Goal: Information Seeking & Learning: Learn about a topic

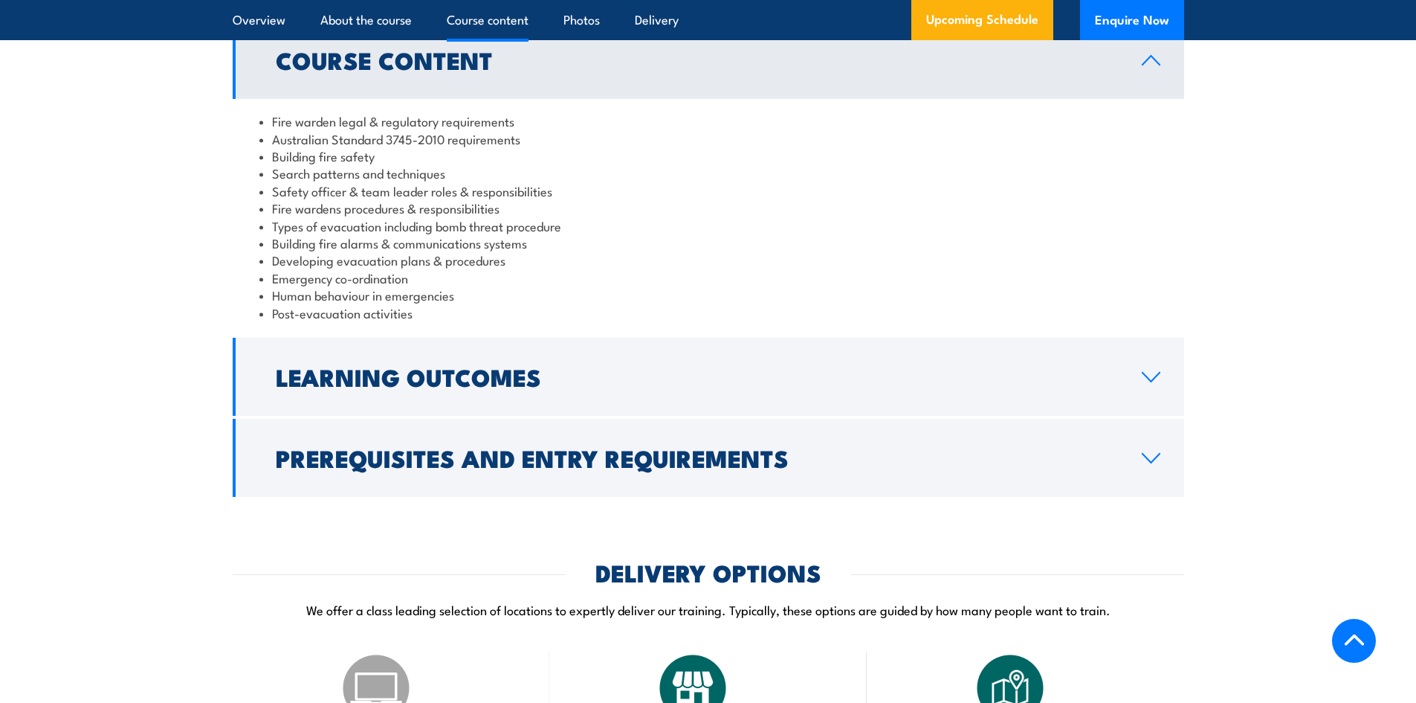
scroll to position [1487, 0]
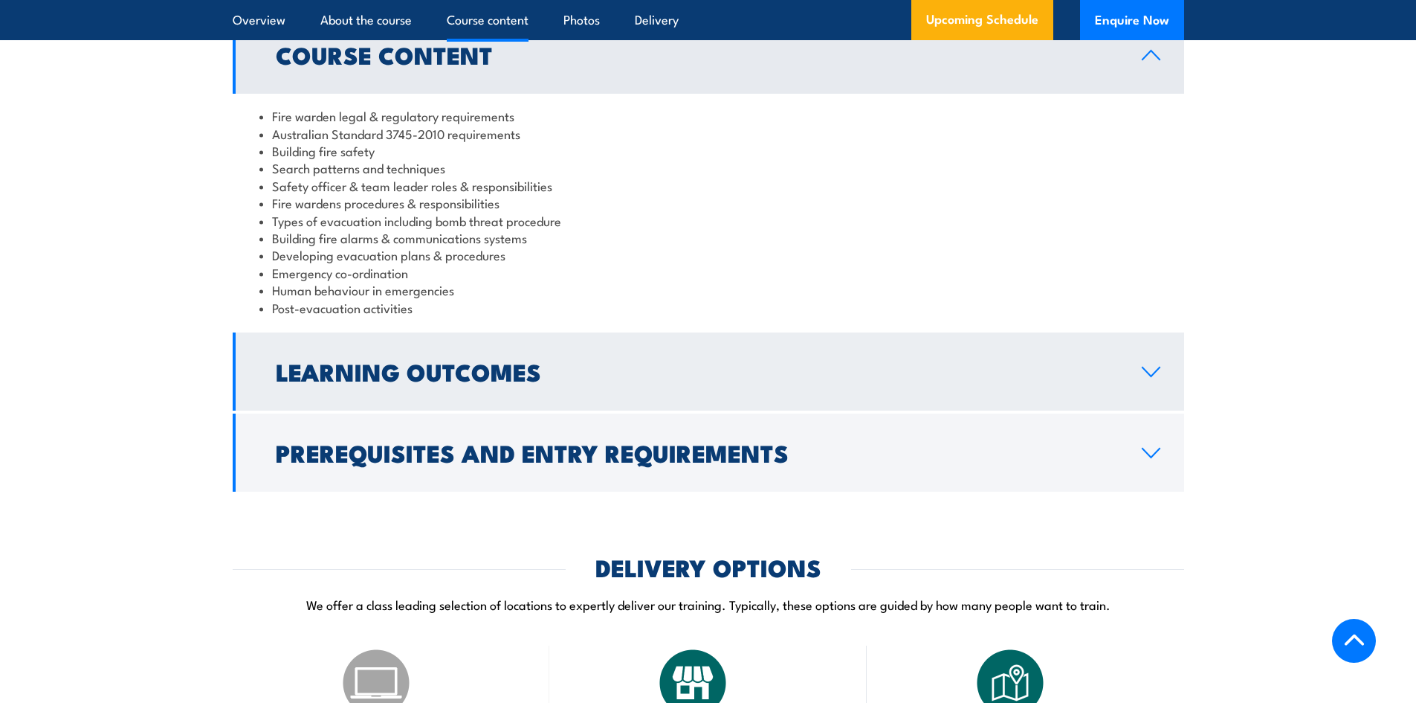
click at [361, 381] on h2 "Learning Outcomes" at bounding box center [697, 371] width 842 height 21
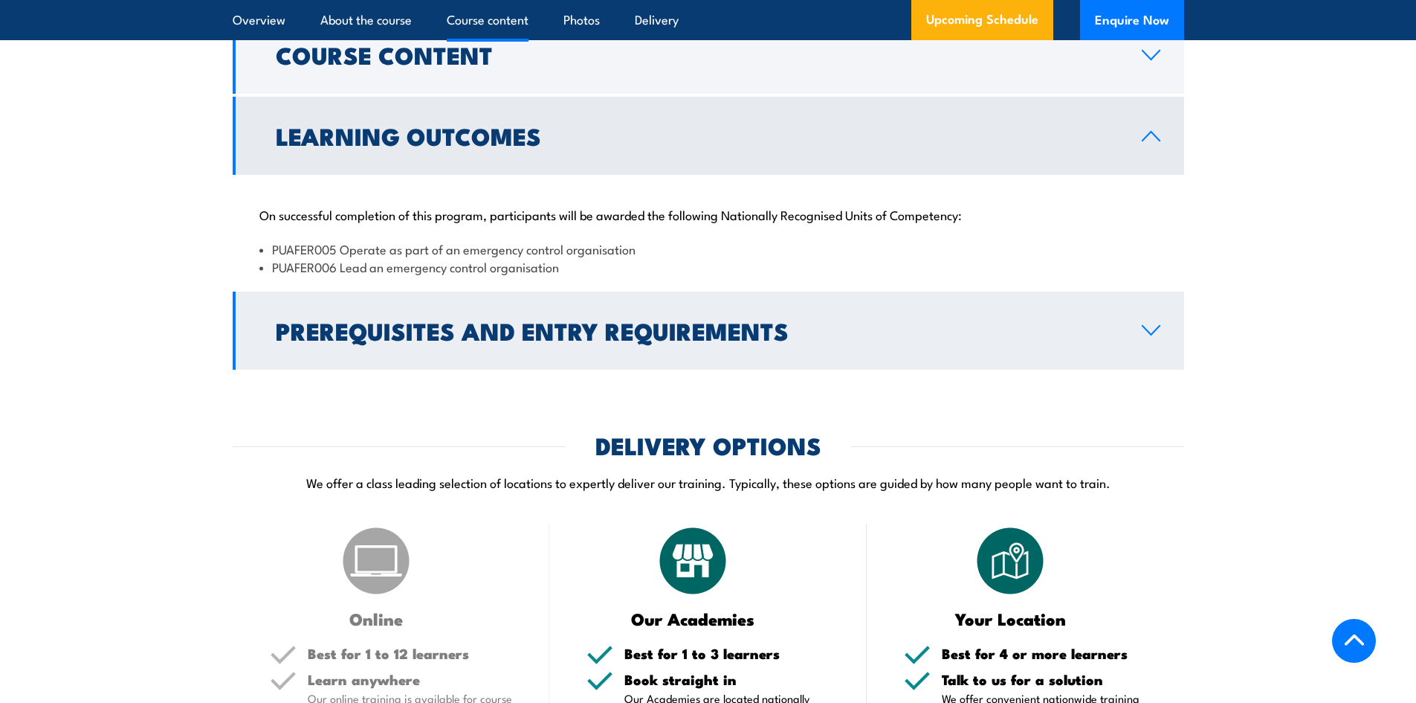
click at [364, 370] on link "Prerequisites and Entry Requirements" at bounding box center [709, 330] width 952 height 78
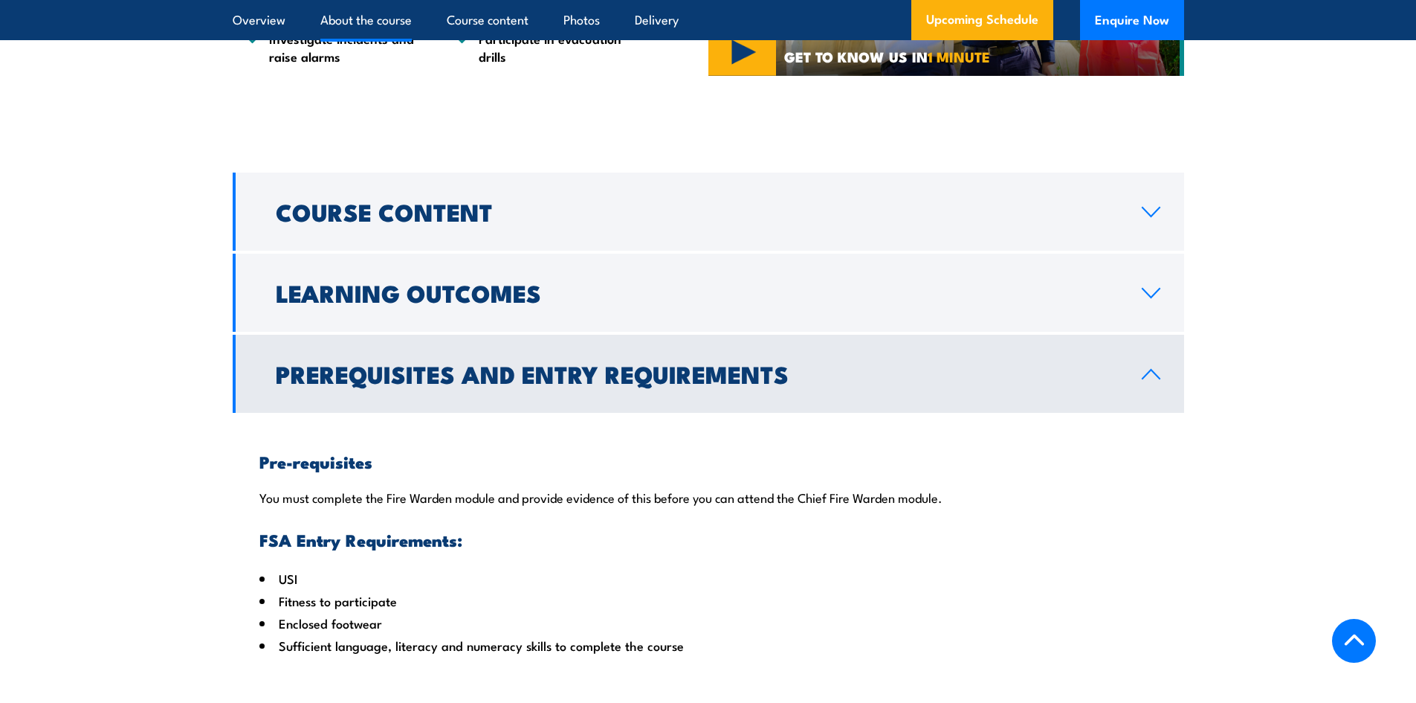
scroll to position [1338, 0]
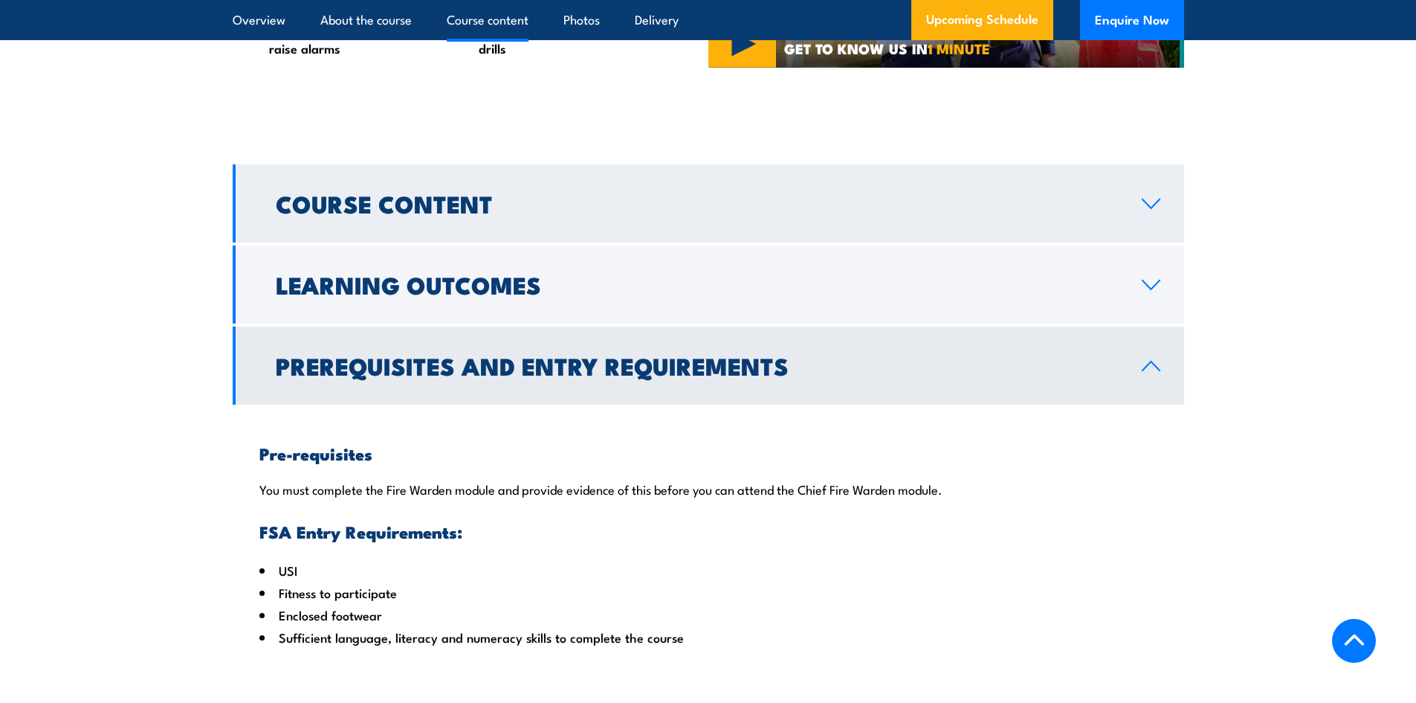
click at [403, 213] on h2 "Course Content" at bounding box center [697, 203] width 842 height 21
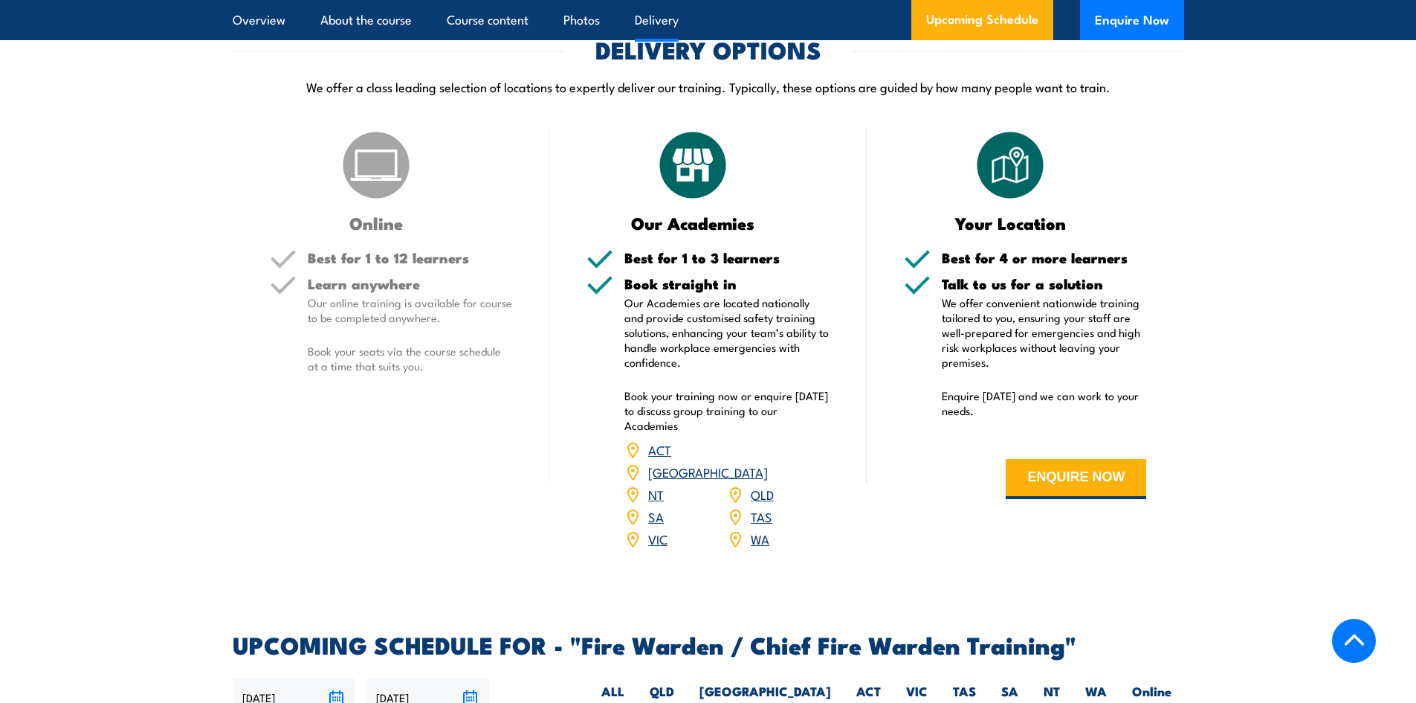
scroll to position [2008, 0]
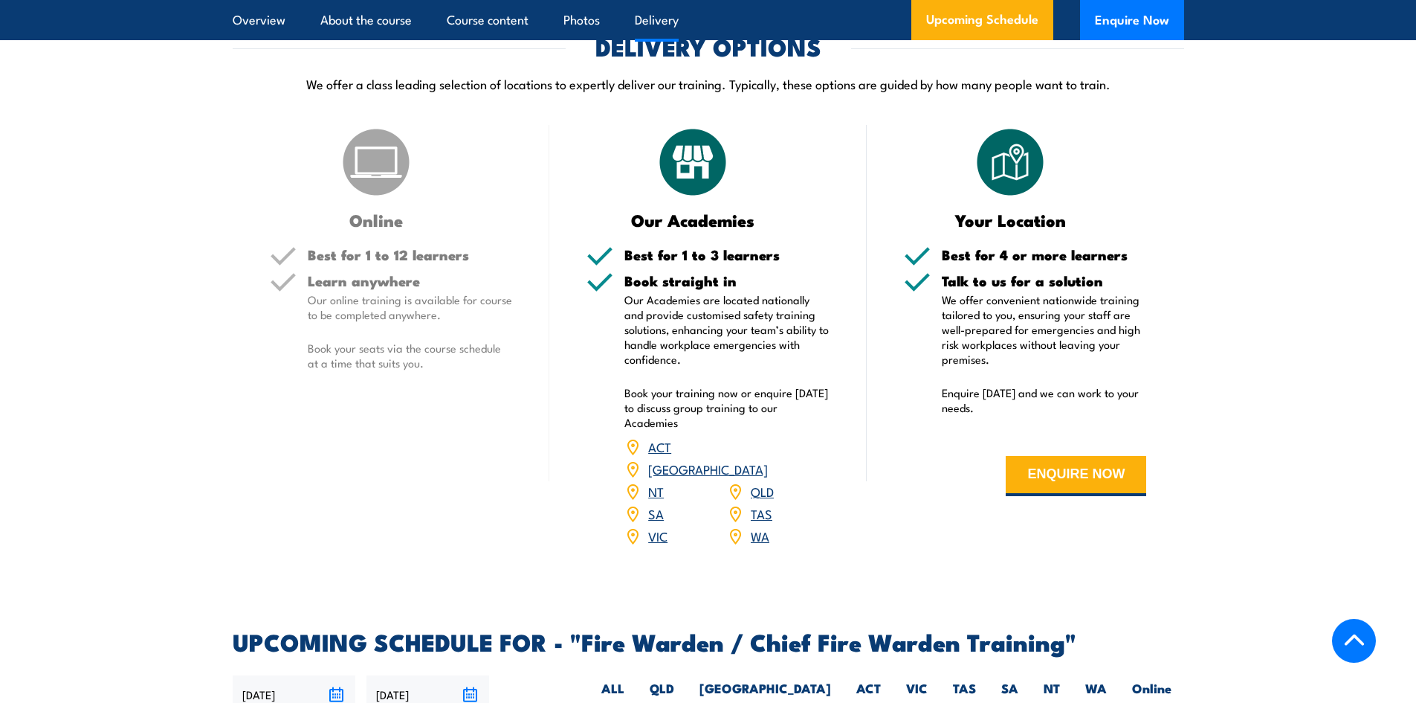
click at [760, 485] on link "QLD" at bounding box center [762, 491] width 23 height 18
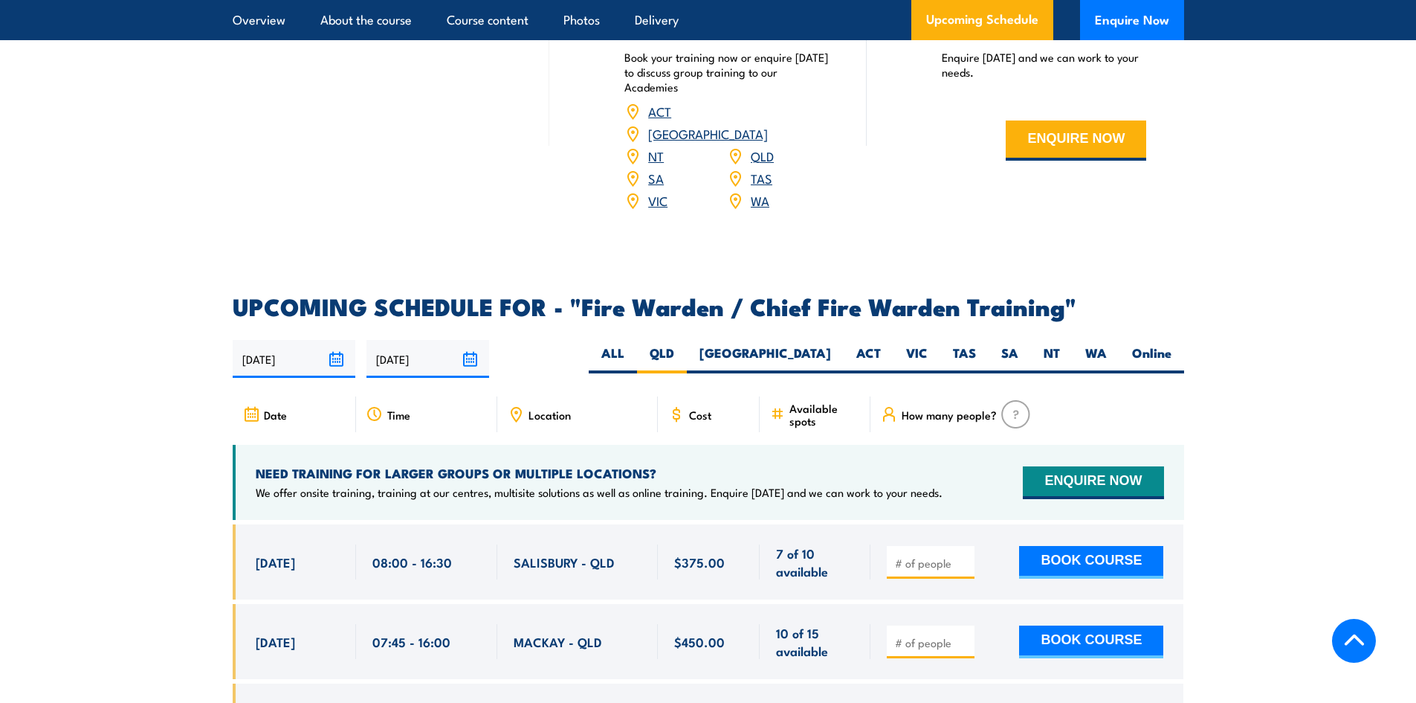
scroll to position [2559, 0]
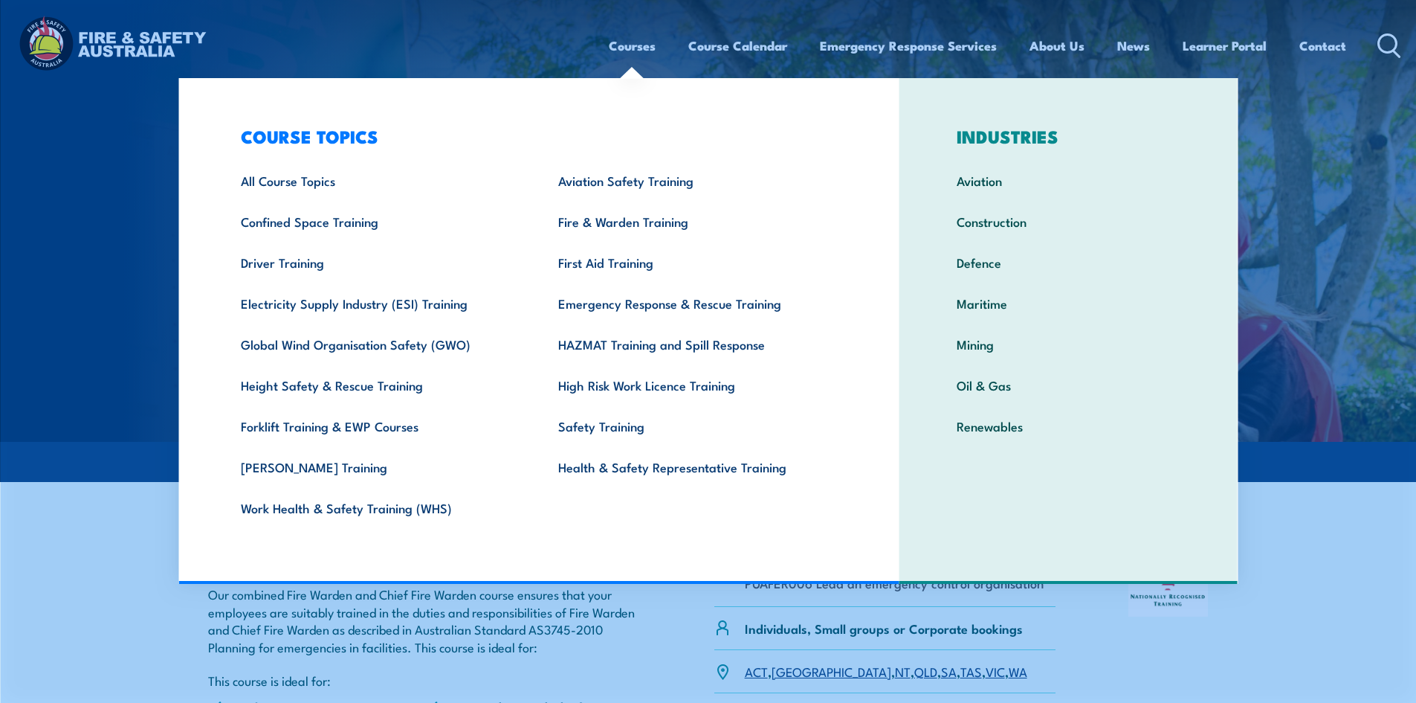
click at [651, 48] on link "Courses" at bounding box center [632, 45] width 47 height 39
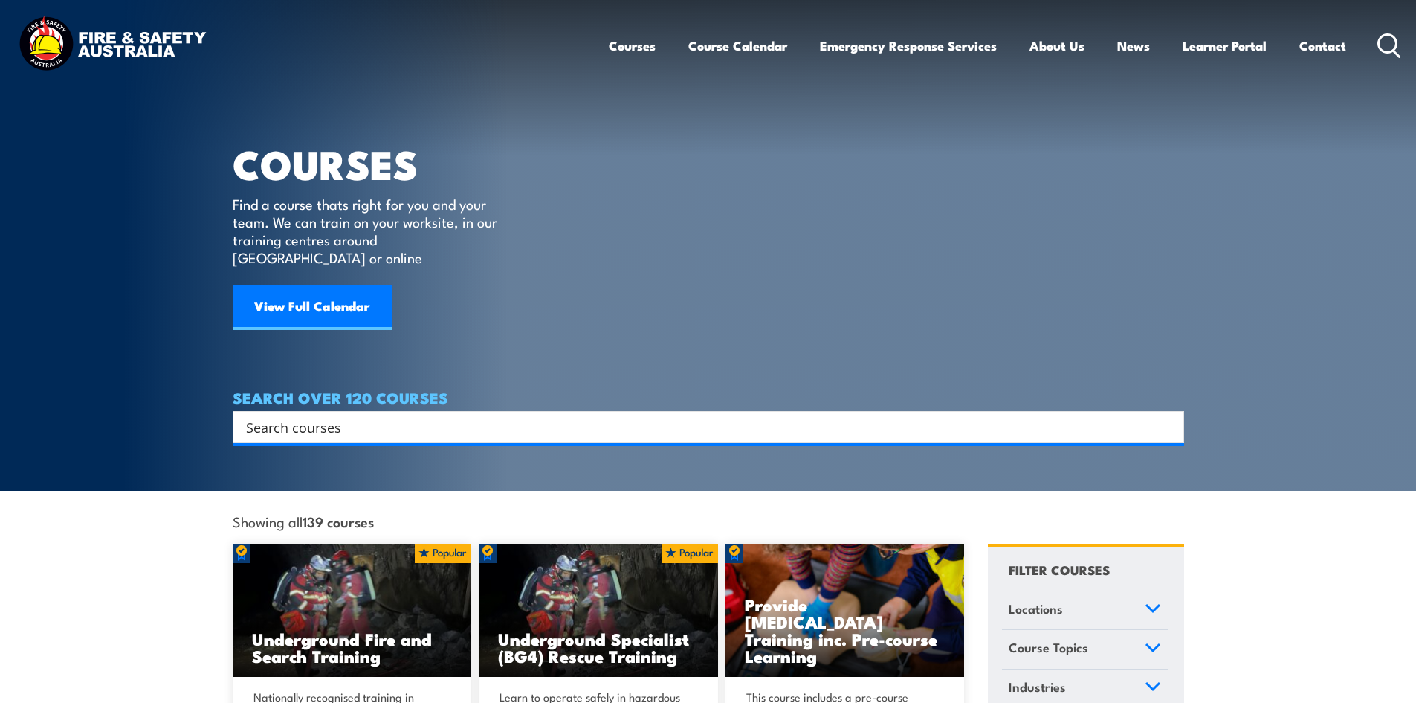
click at [651, 48] on link "Courses" at bounding box center [632, 45] width 47 height 39
click at [434, 416] on input "Search input" at bounding box center [699, 427] width 906 height 22
type input "fire warden"
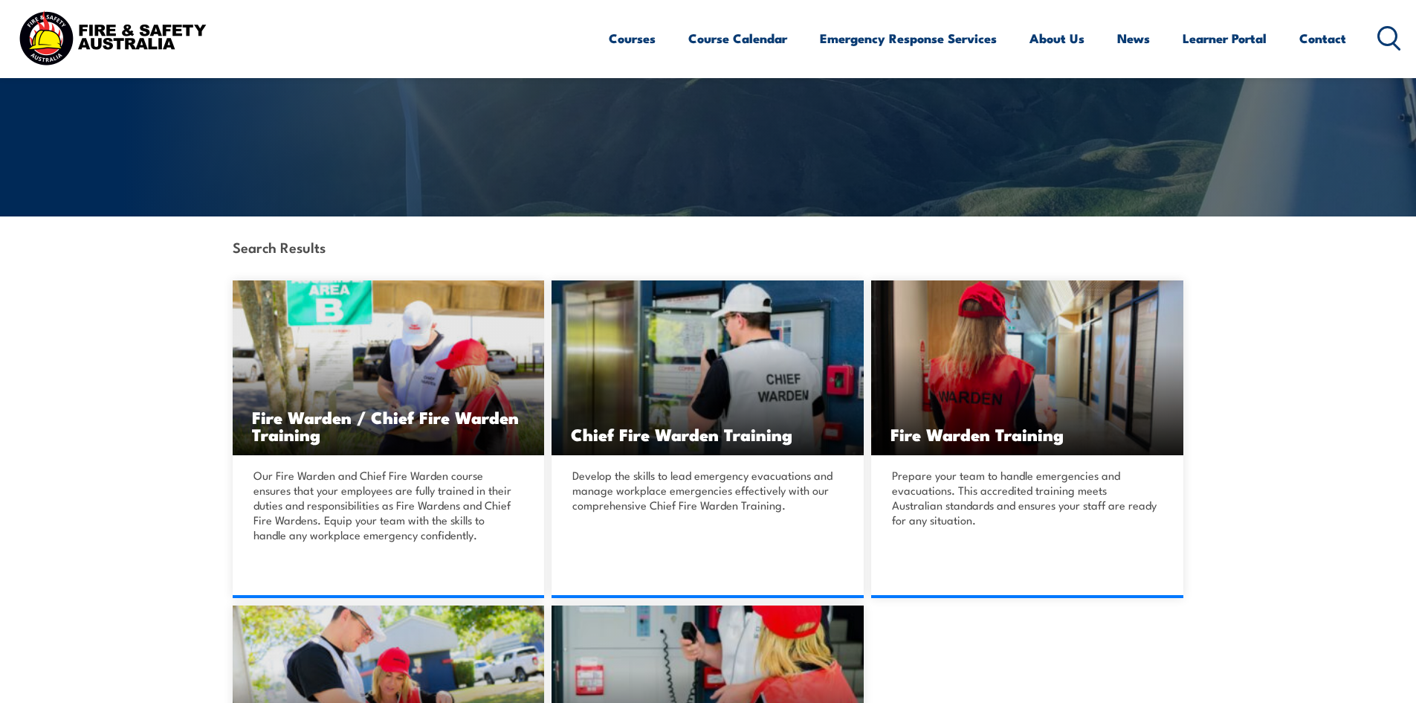
scroll to position [223, 0]
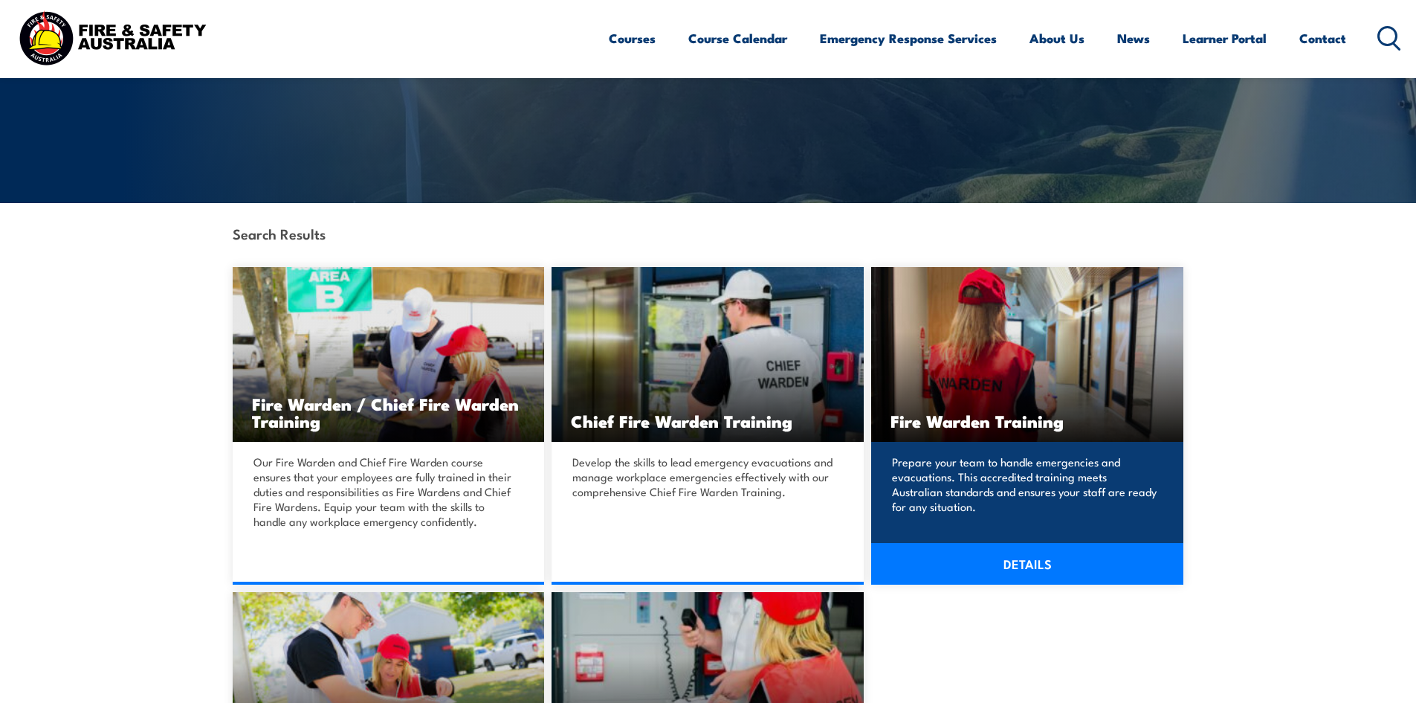
click at [1073, 460] on p "Prepare your team to handle emergencies and evacuations. This accredited traini…" at bounding box center [1025, 483] width 266 height 59
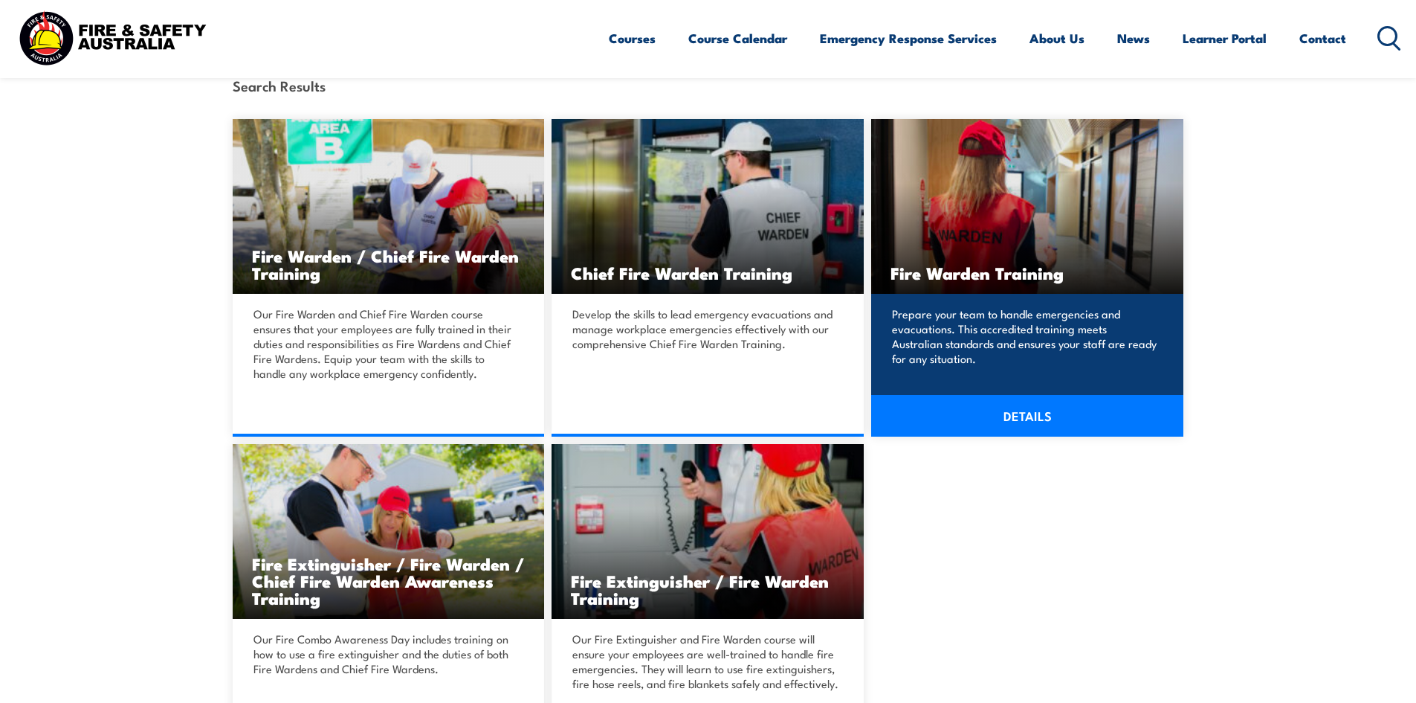
scroll to position [372, 0]
click at [1061, 417] on link "DETAILS" at bounding box center [1027, 415] width 312 height 42
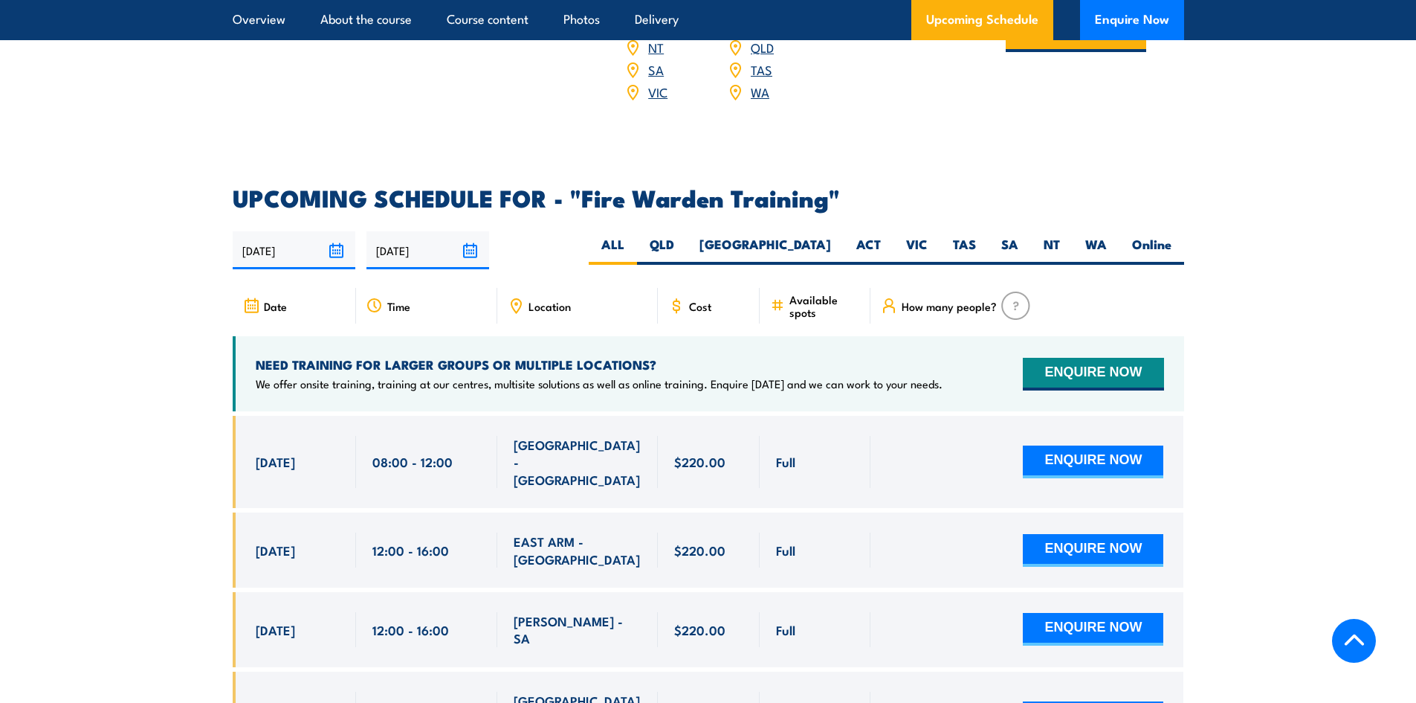
scroll to position [2602, 0]
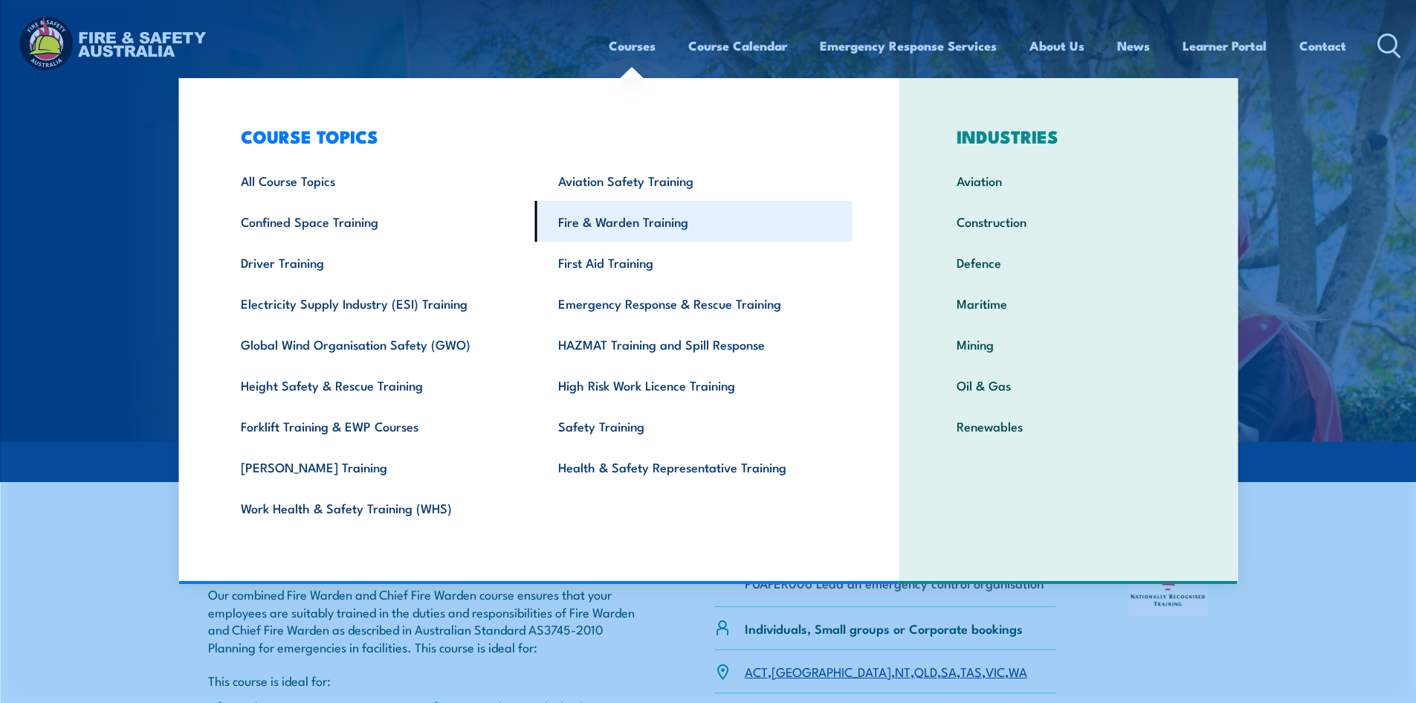
click at [623, 225] on link "Fire & Warden Training" at bounding box center [693, 221] width 317 height 41
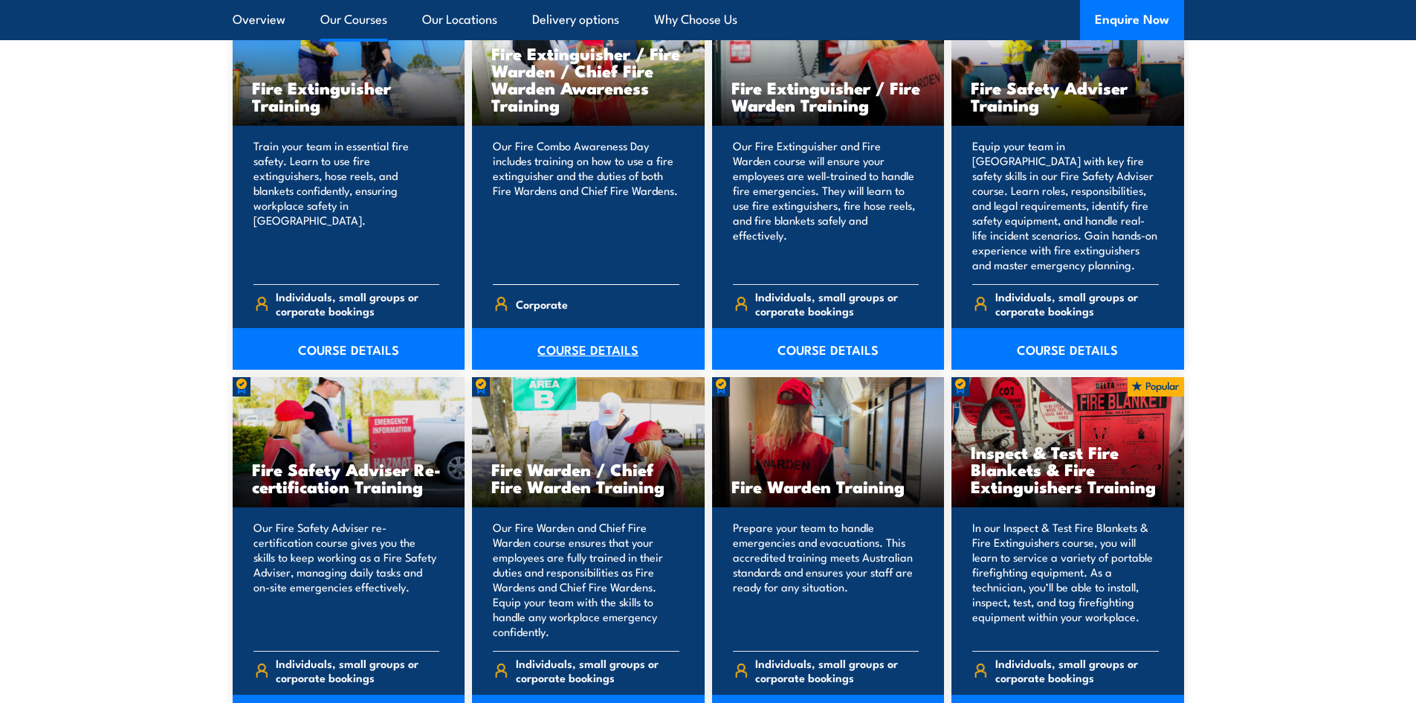
scroll to position [1710, 0]
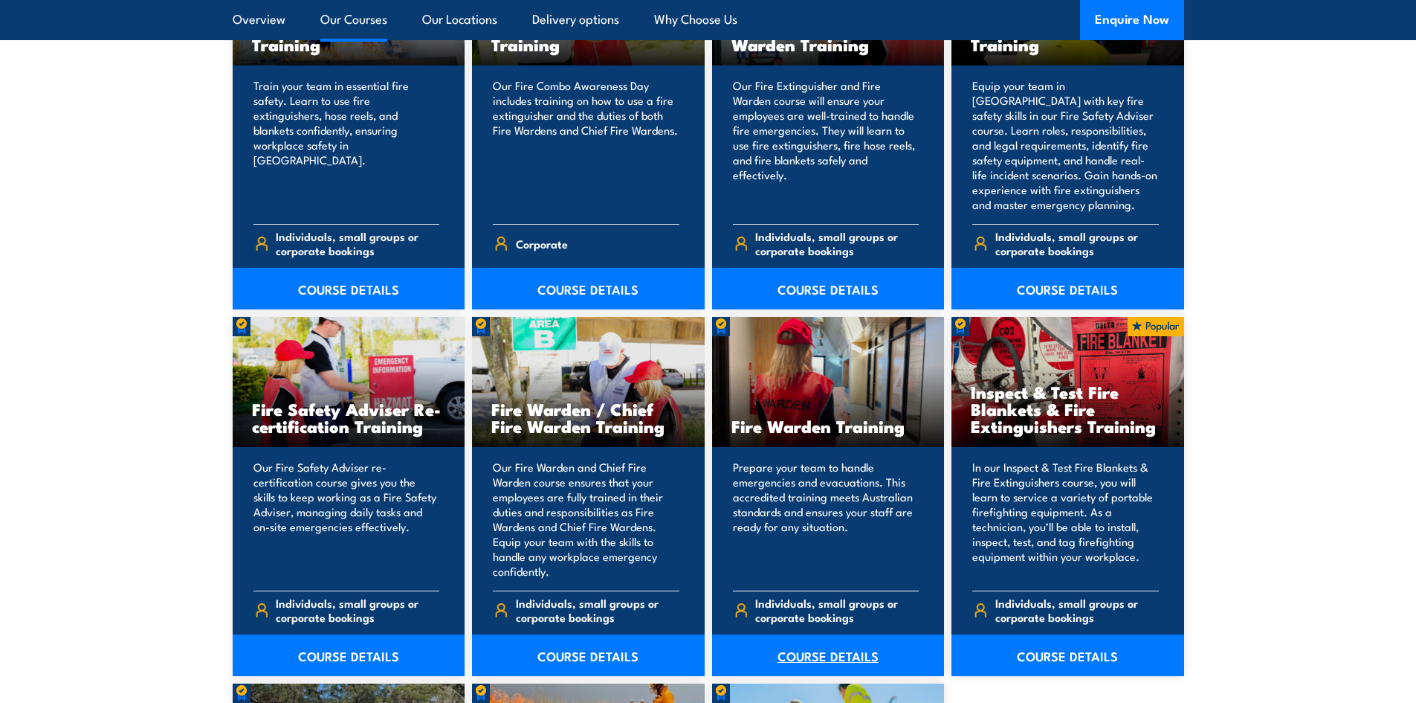
click at [848, 651] on link "COURSE DETAILS" at bounding box center [828, 655] width 233 height 42
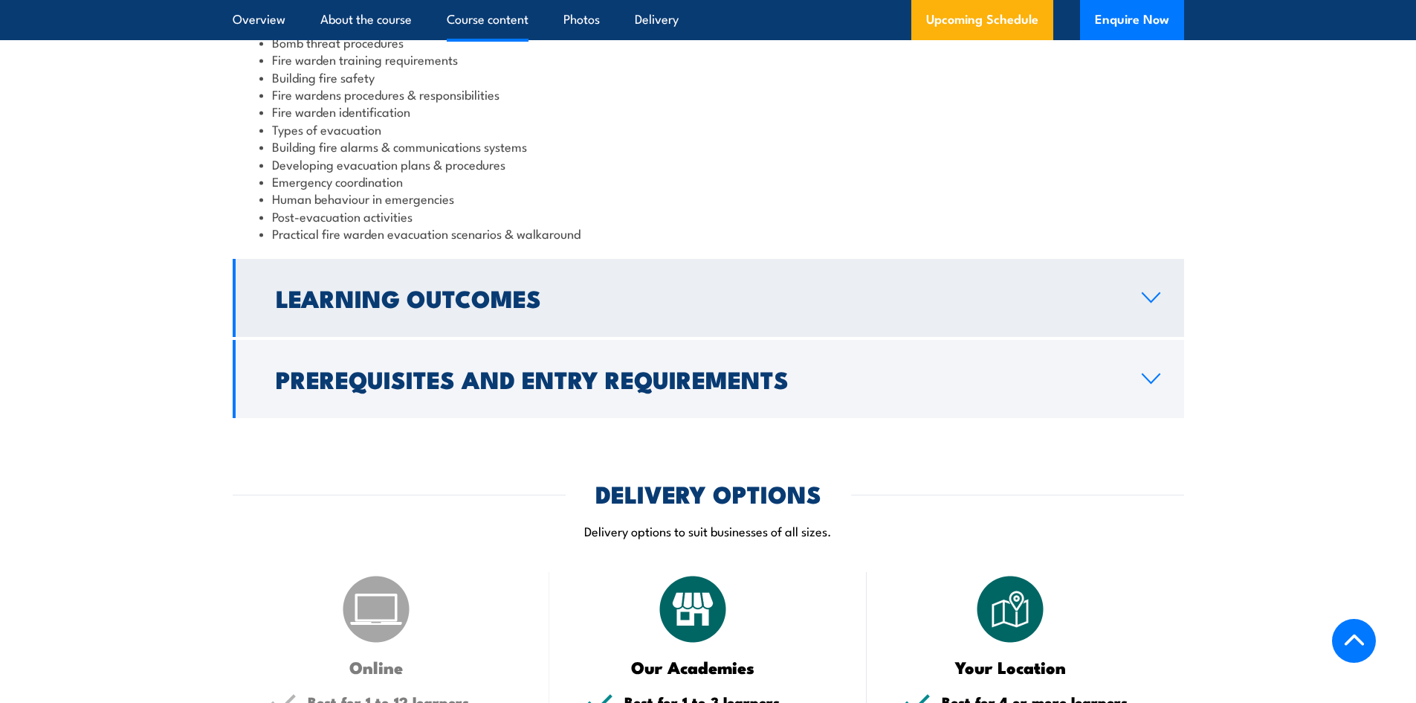
click at [430, 307] on h2 "Learning Outcomes" at bounding box center [697, 297] width 842 height 21
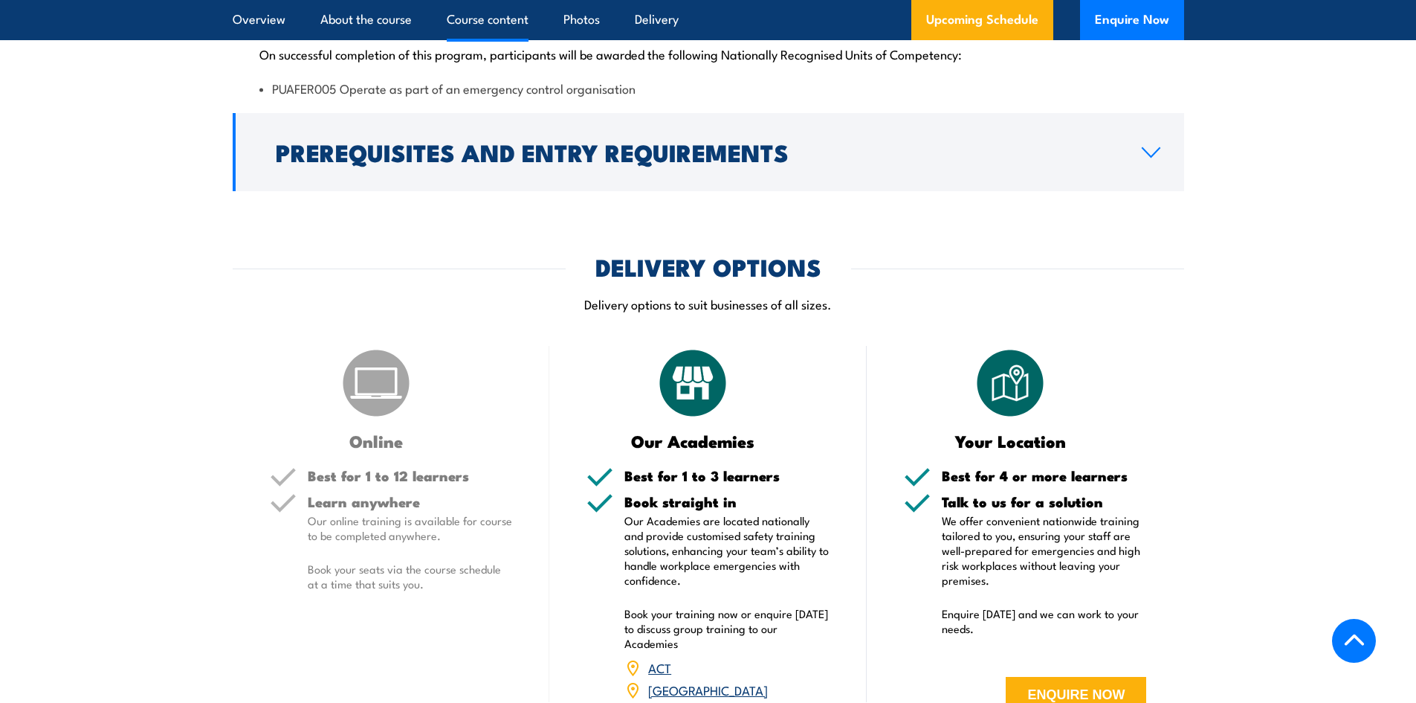
scroll to position [1664, 0]
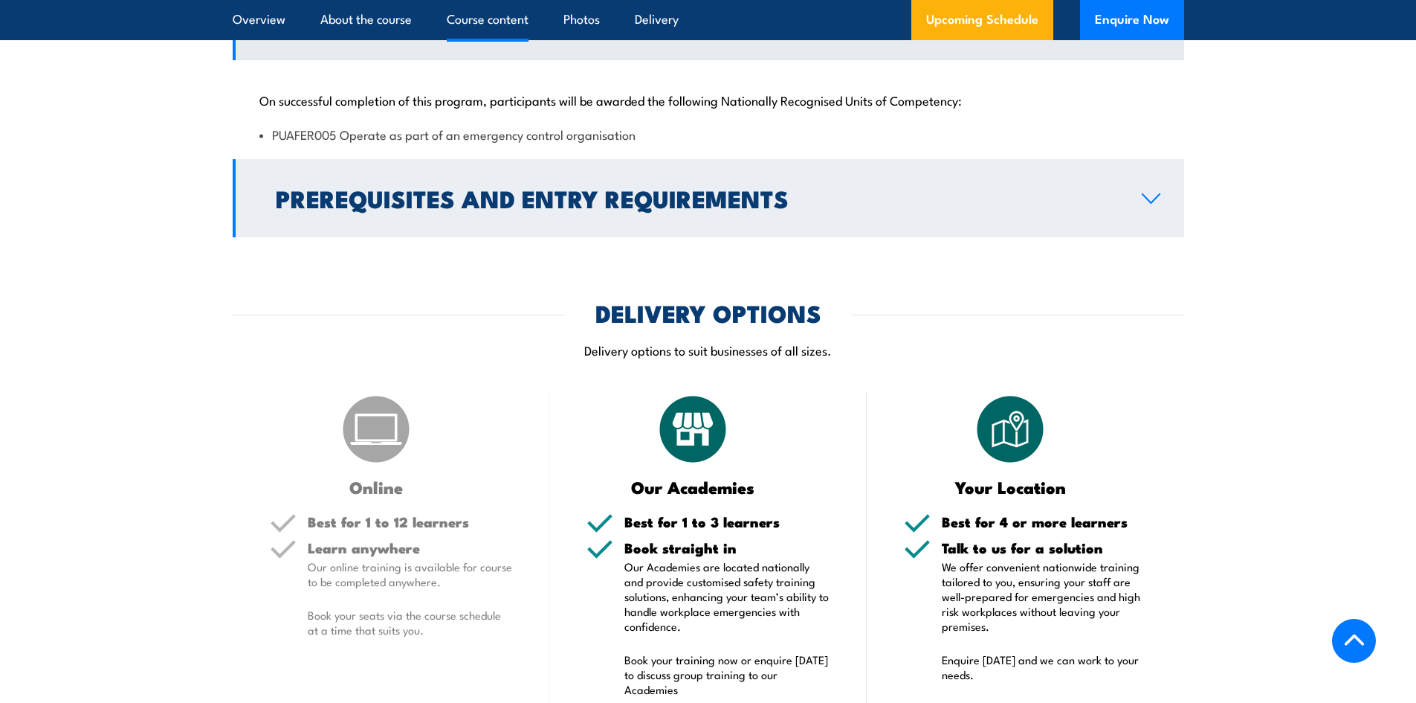
click at [483, 203] on h2 "Prerequisites and Entry Requirements" at bounding box center [697, 197] width 842 height 21
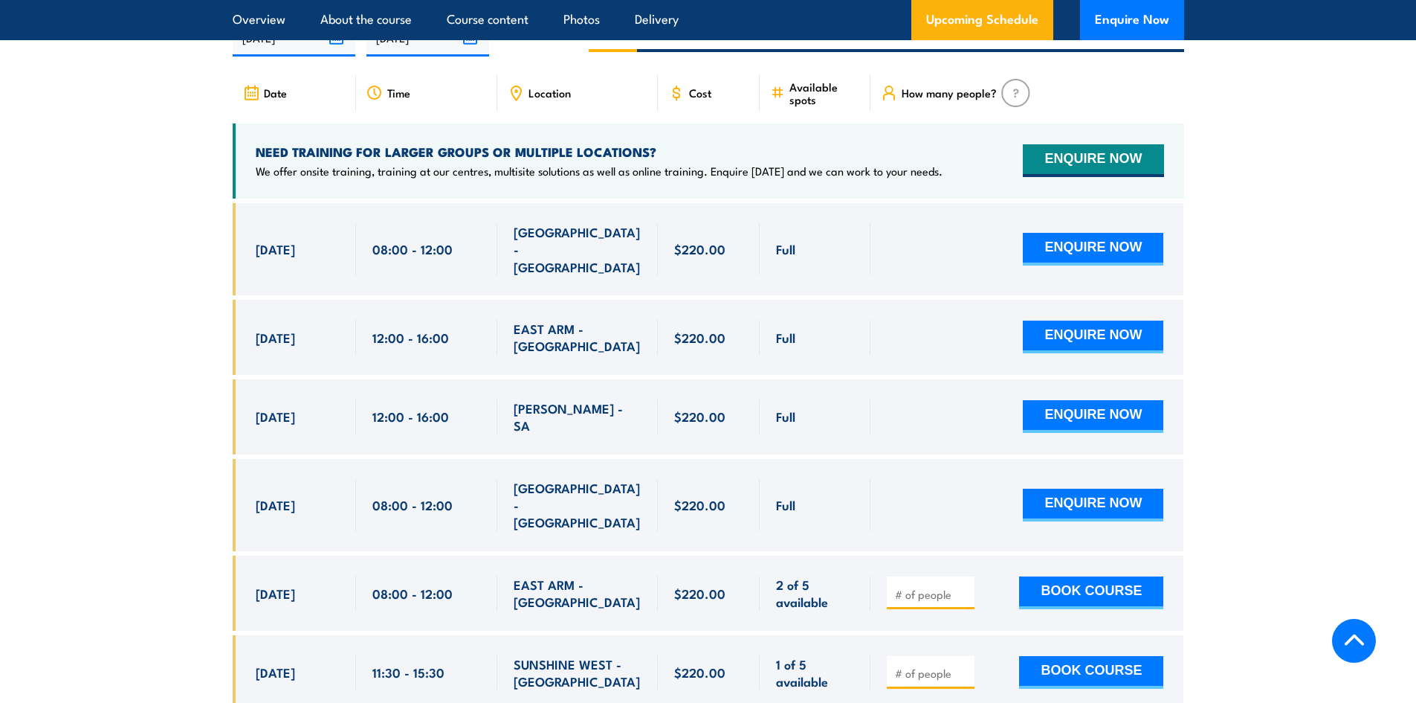
scroll to position [2482, 0]
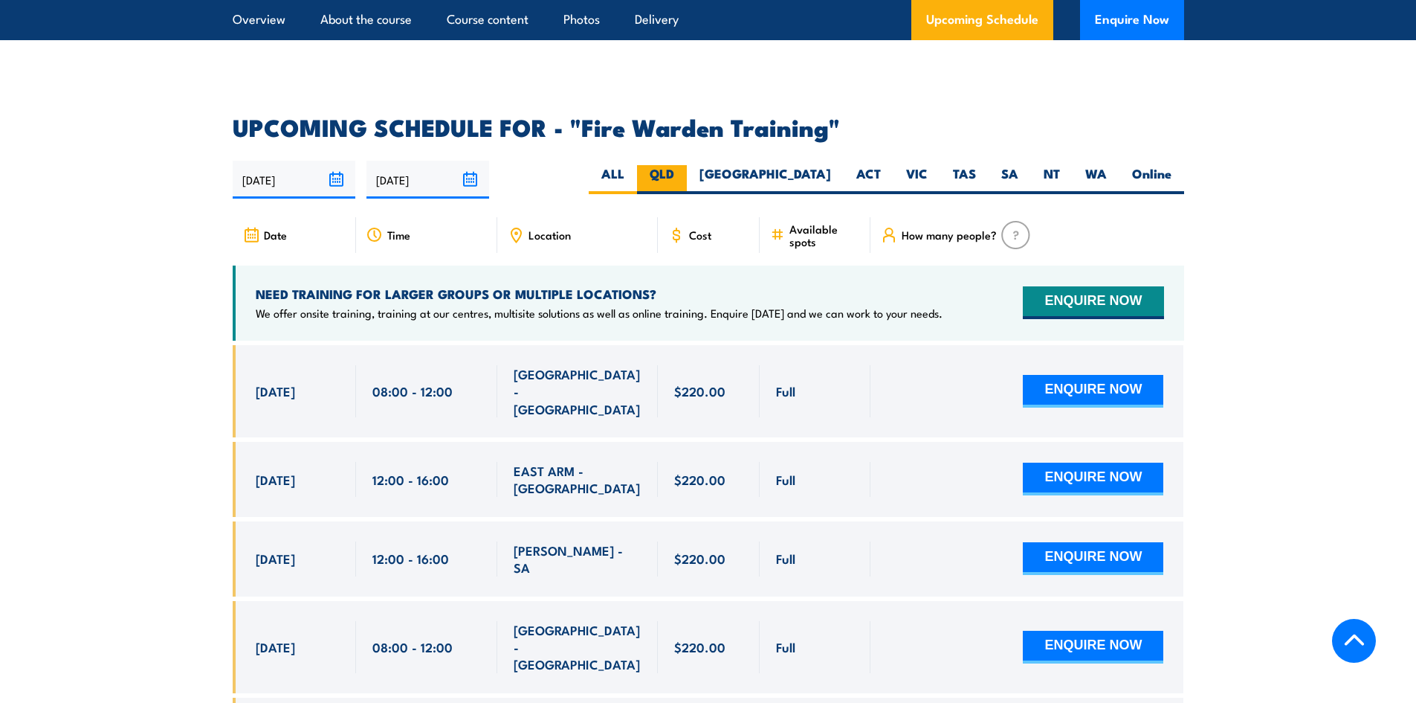
click at [687, 165] on label "QLD" at bounding box center [662, 179] width 50 height 29
click at [684, 165] on input "QLD" at bounding box center [679, 170] width 10 height 10
radio input "true"
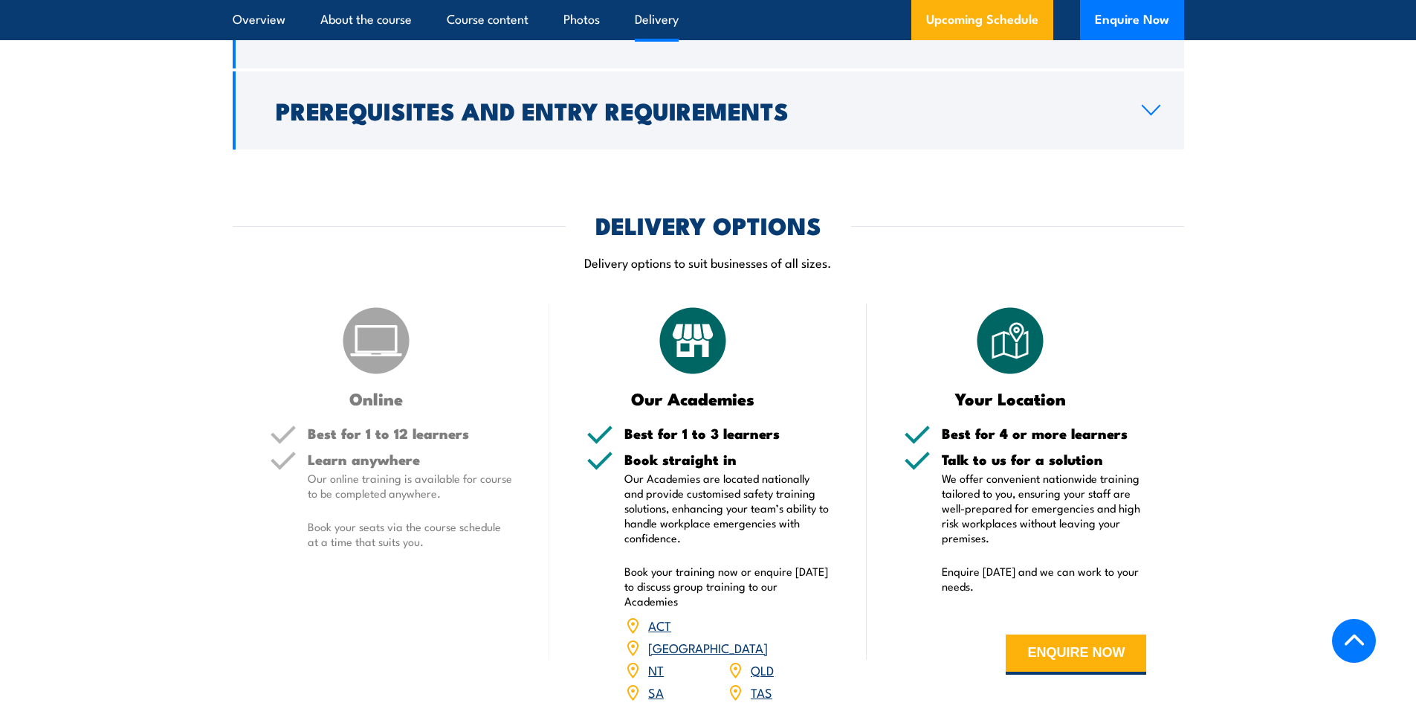
scroll to position [1947, 0]
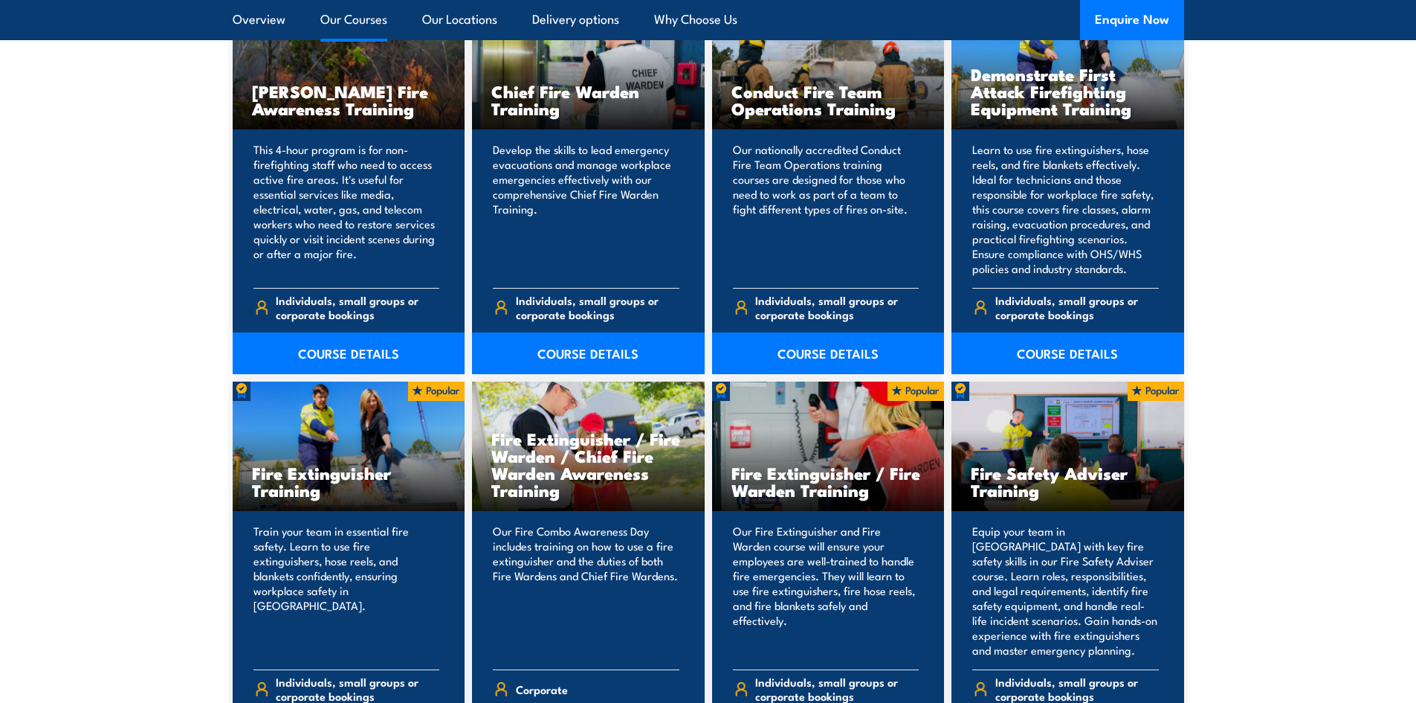
scroll to position [1264, 0]
click at [558, 339] on link "COURSE DETAILS" at bounding box center [588, 354] width 233 height 42
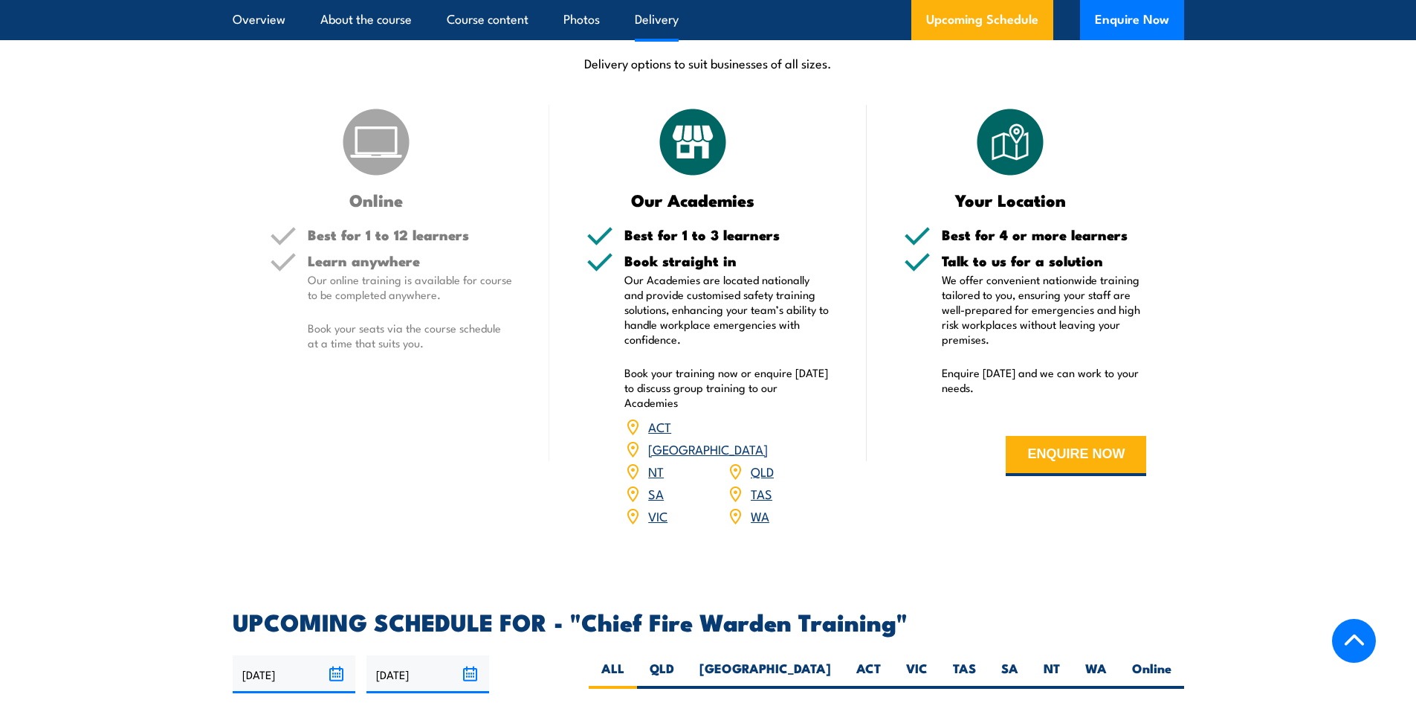
scroll to position [2305, 0]
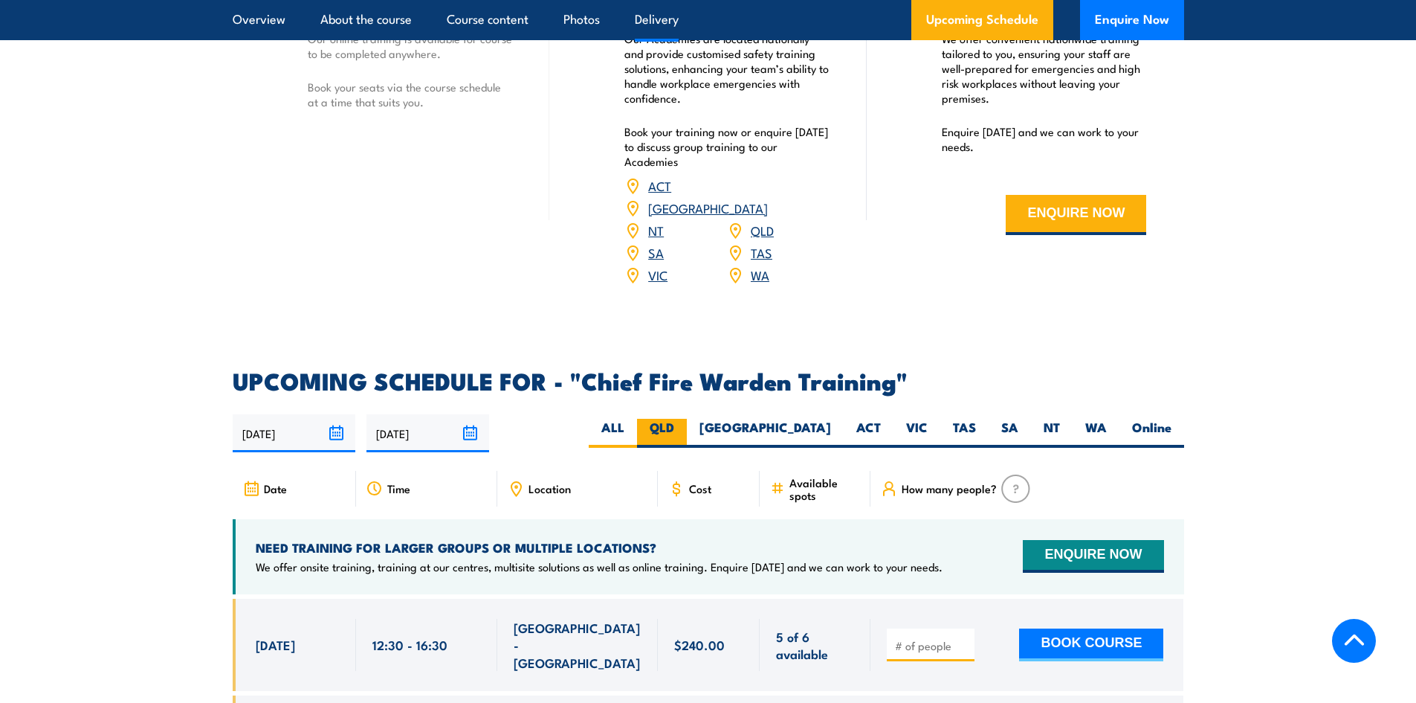
click at [687, 419] on label "QLD" at bounding box center [662, 433] width 50 height 29
click at [684, 419] on input "QLD" at bounding box center [679, 424] width 10 height 10
radio input "true"
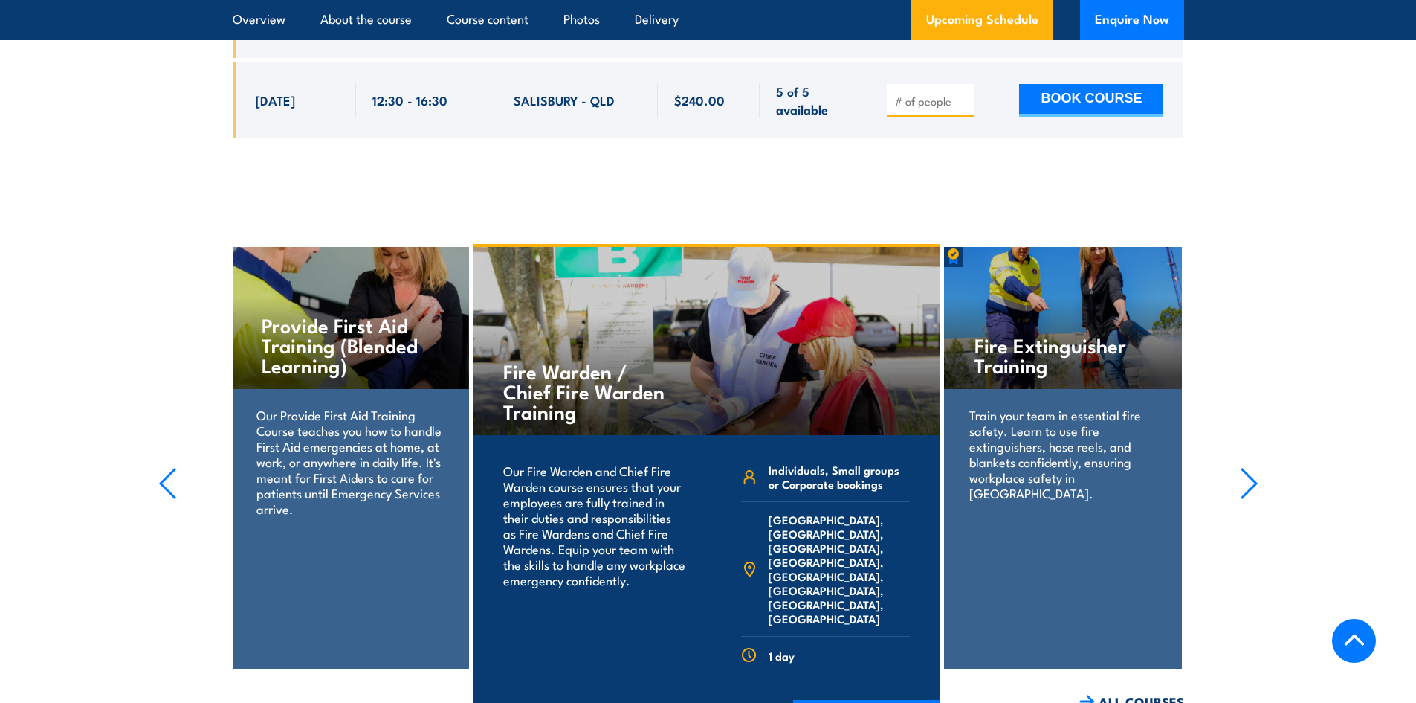
scroll to position [3693, 0]
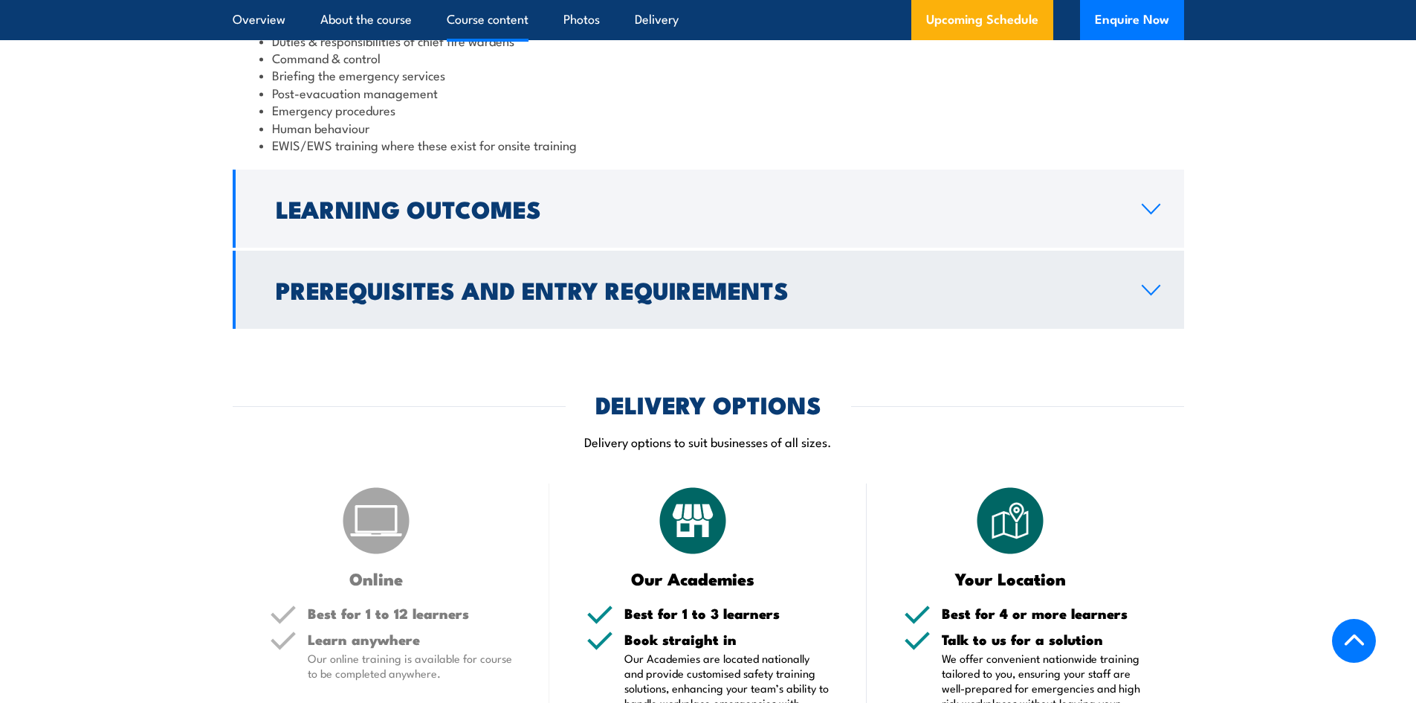
click at [907, 264] on link "Prerequisites and Entry Requirements" at bounding box center [709, 290] width 952 height 78
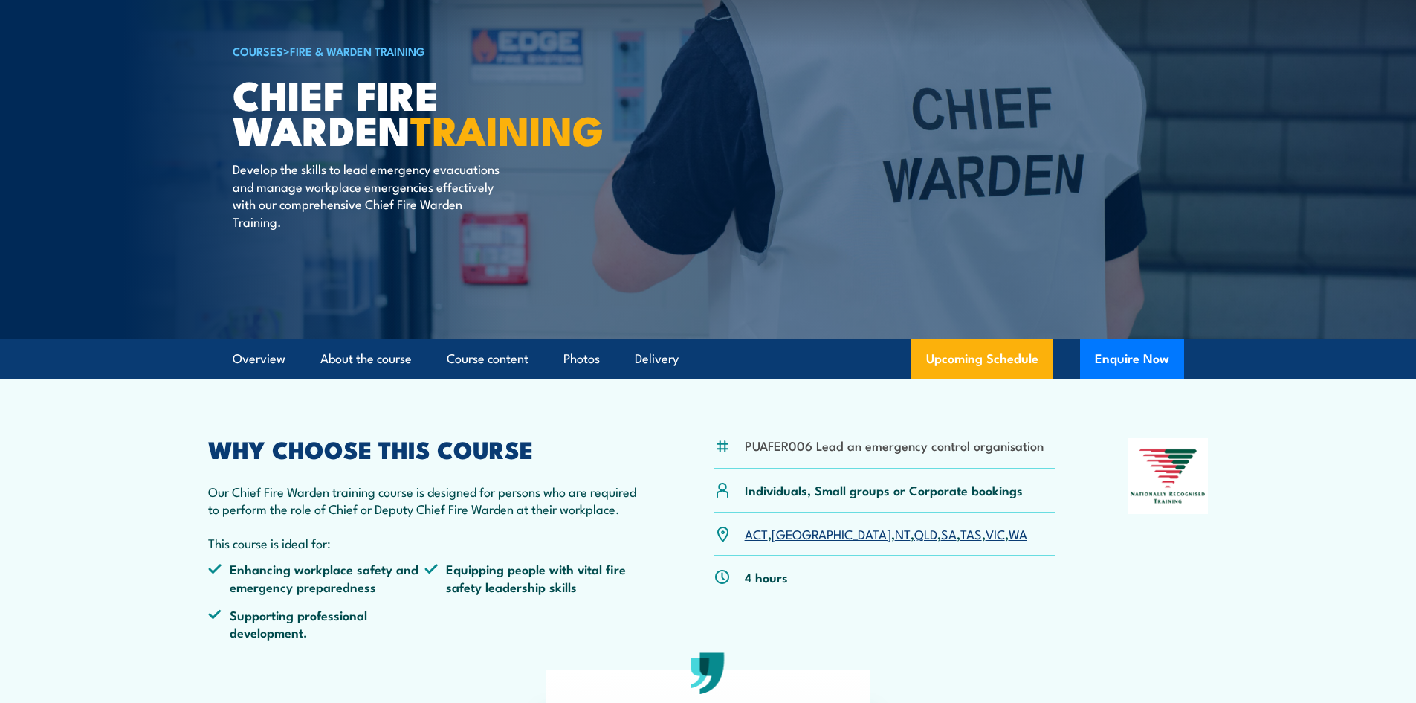
scroll to position [0, 0]
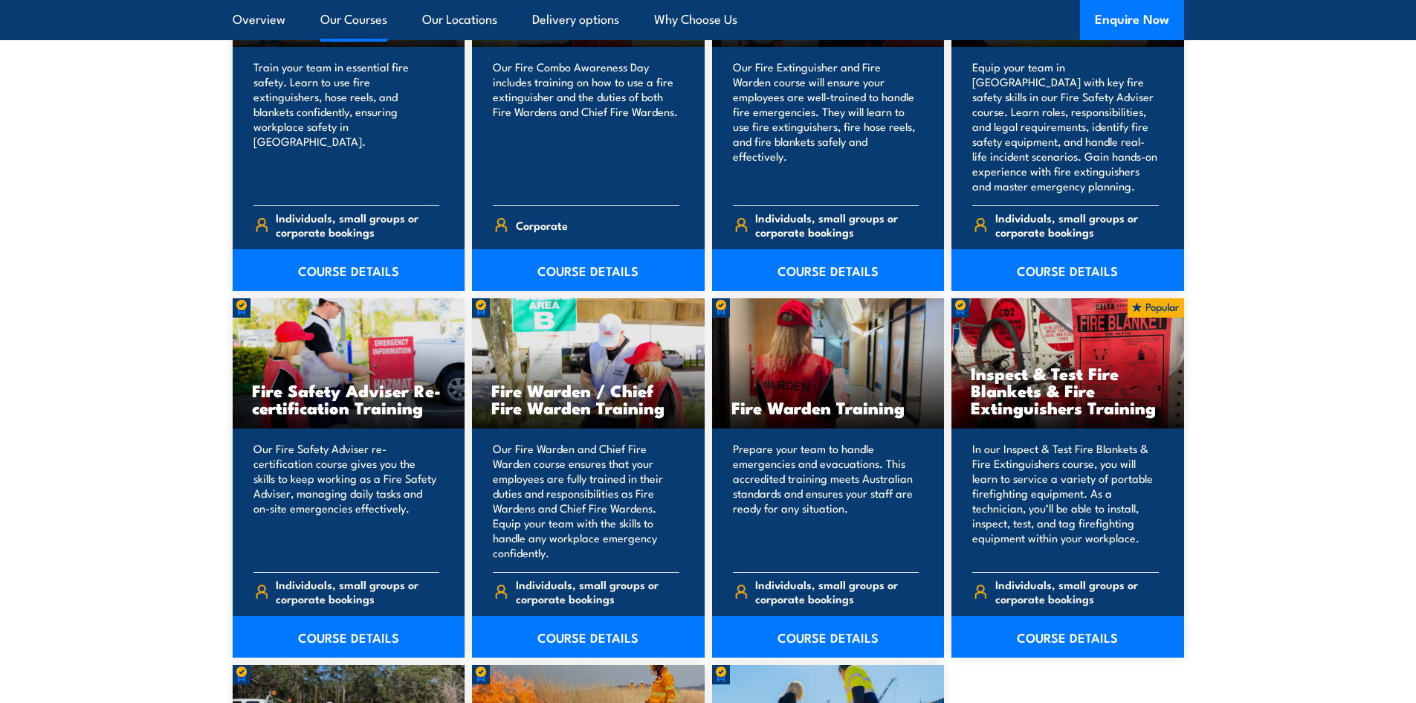
scroll to position [1785, 0]
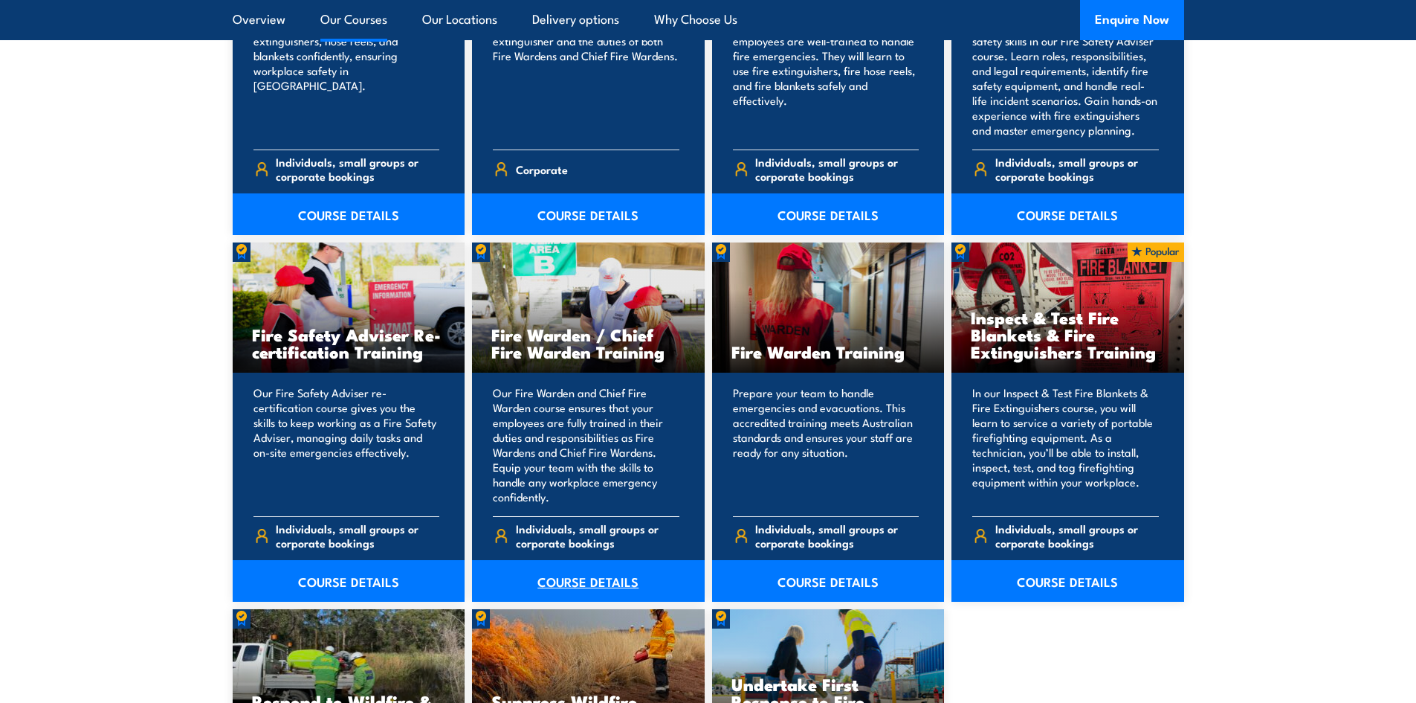
click at [557, 576] on link "COURSE DETAILS" at bounding box center [588, 581] width 233 height 42
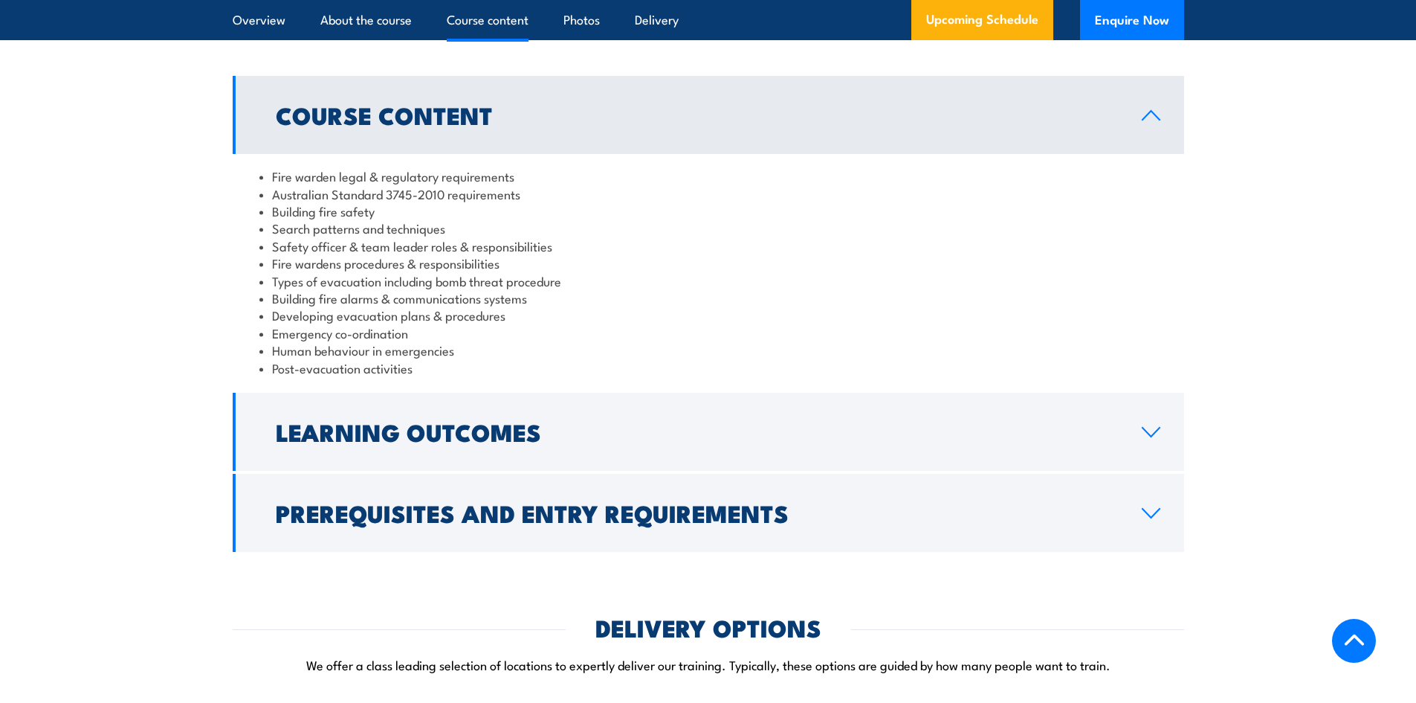
scroll to position [1561, 0]
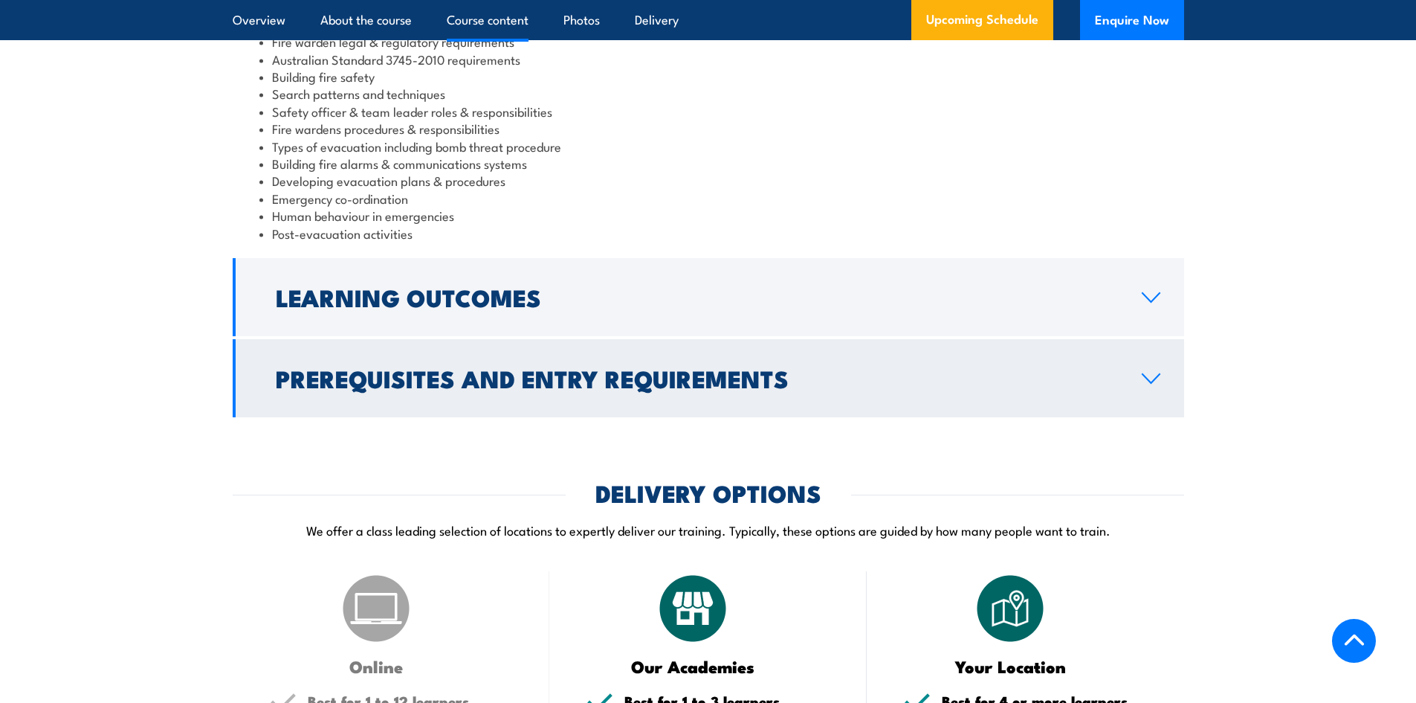
click at [412, 385] on h2 "Prerequisites and Entry Requirements" at bounding box center [697, 377] width 842 height 21
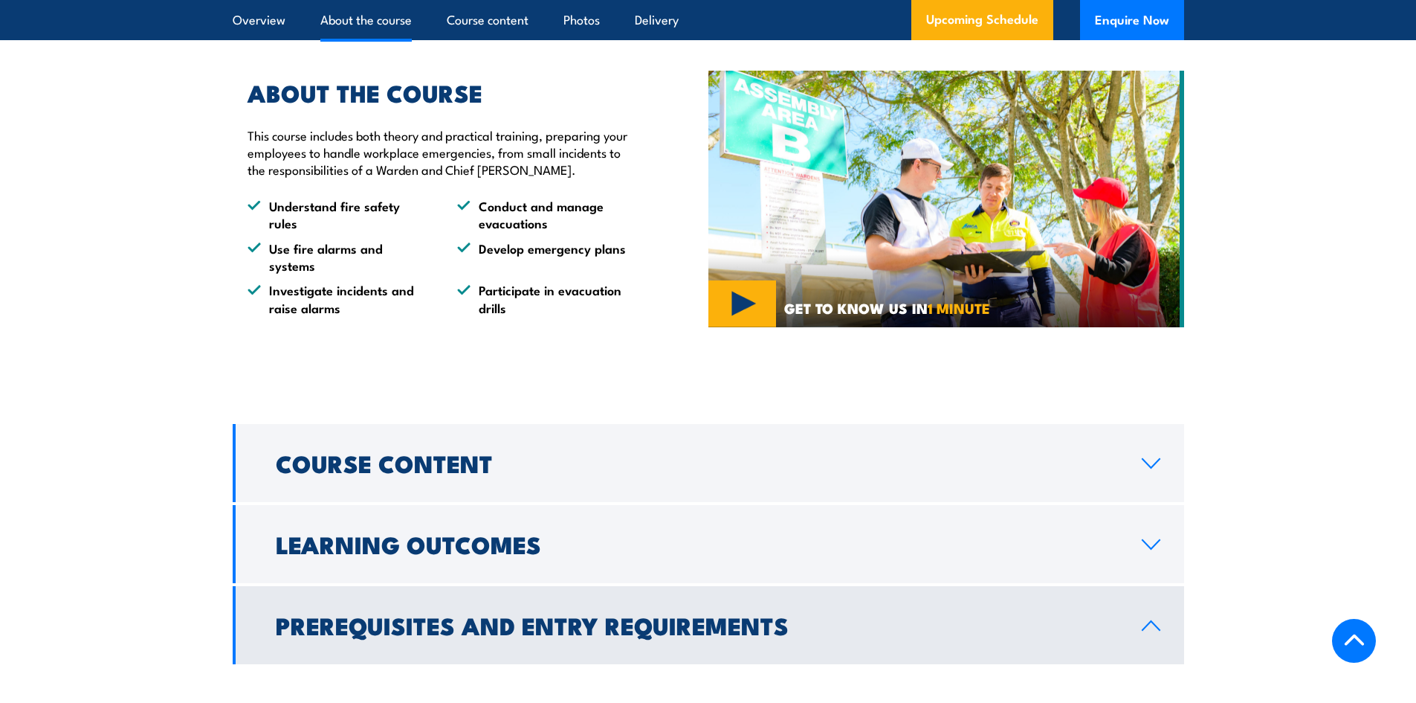
scroll to position [1115, 0]
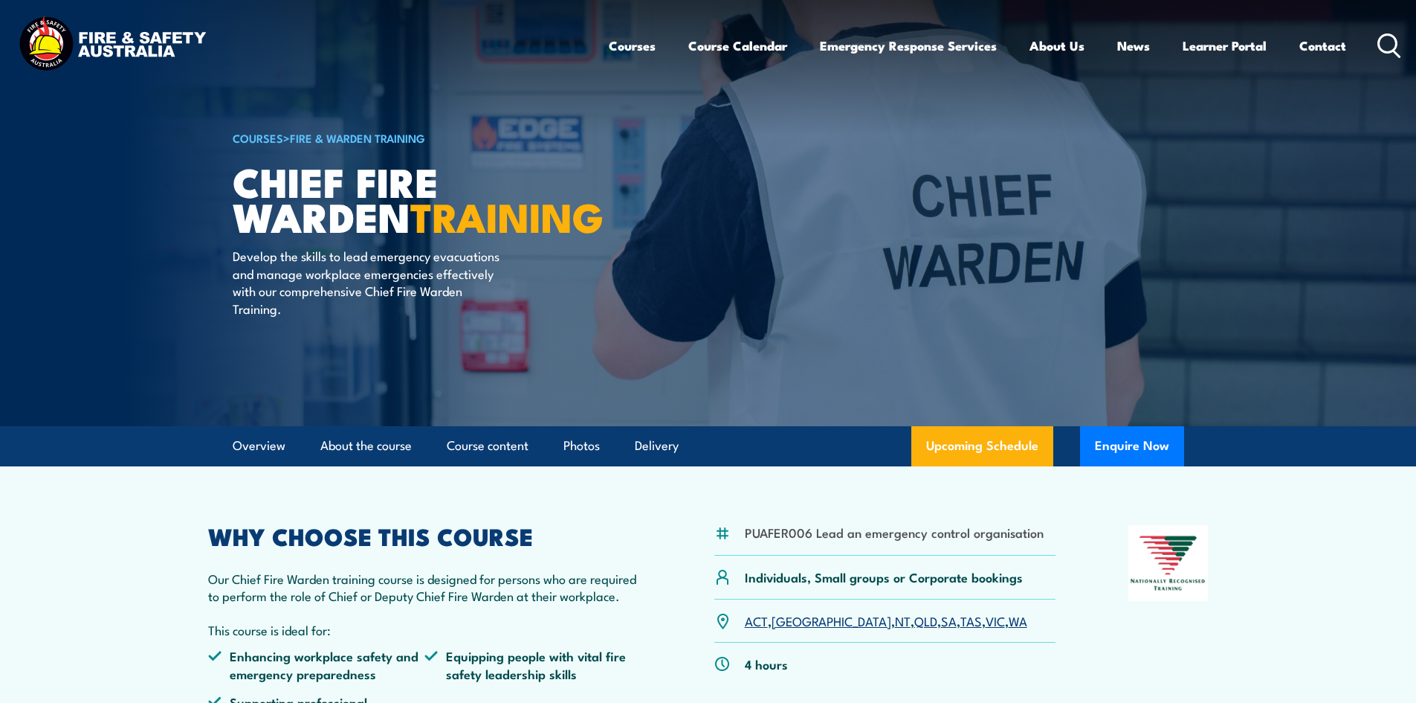
click at [915, 625] on link "QLD" at bounding box center [926, 620] width 23 height 18
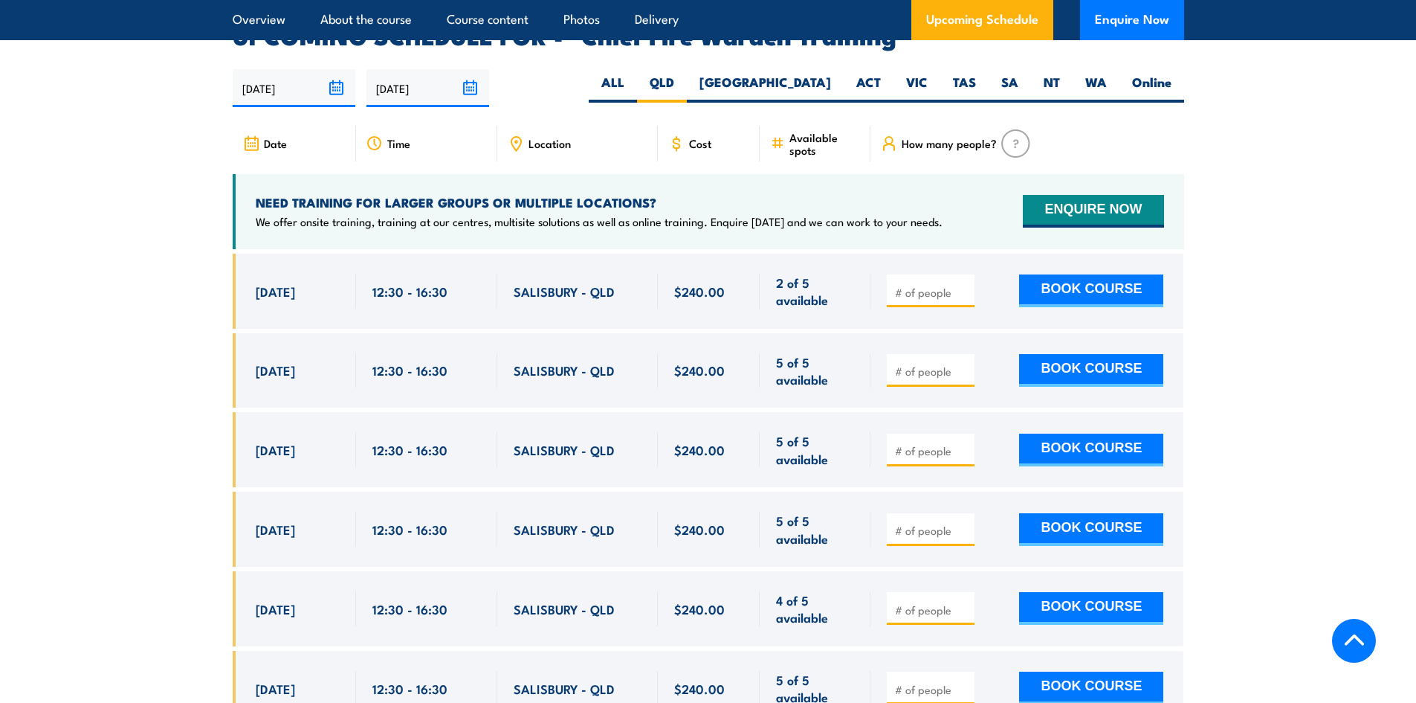
scroll to position [2652, 0]
